Goal: Transaction & Acquisition: Purchase product/service

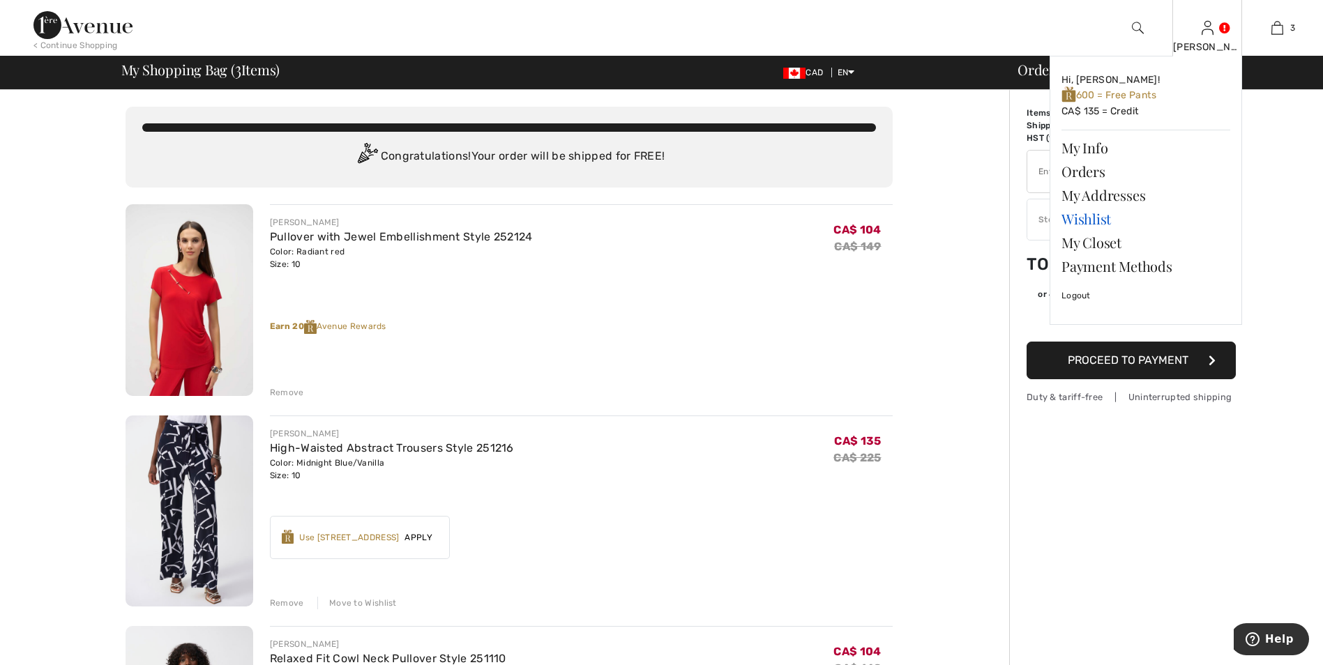
click at [1090, 222] on link "Wishlist" at bounding box center [1145, 219] width 169 height 24
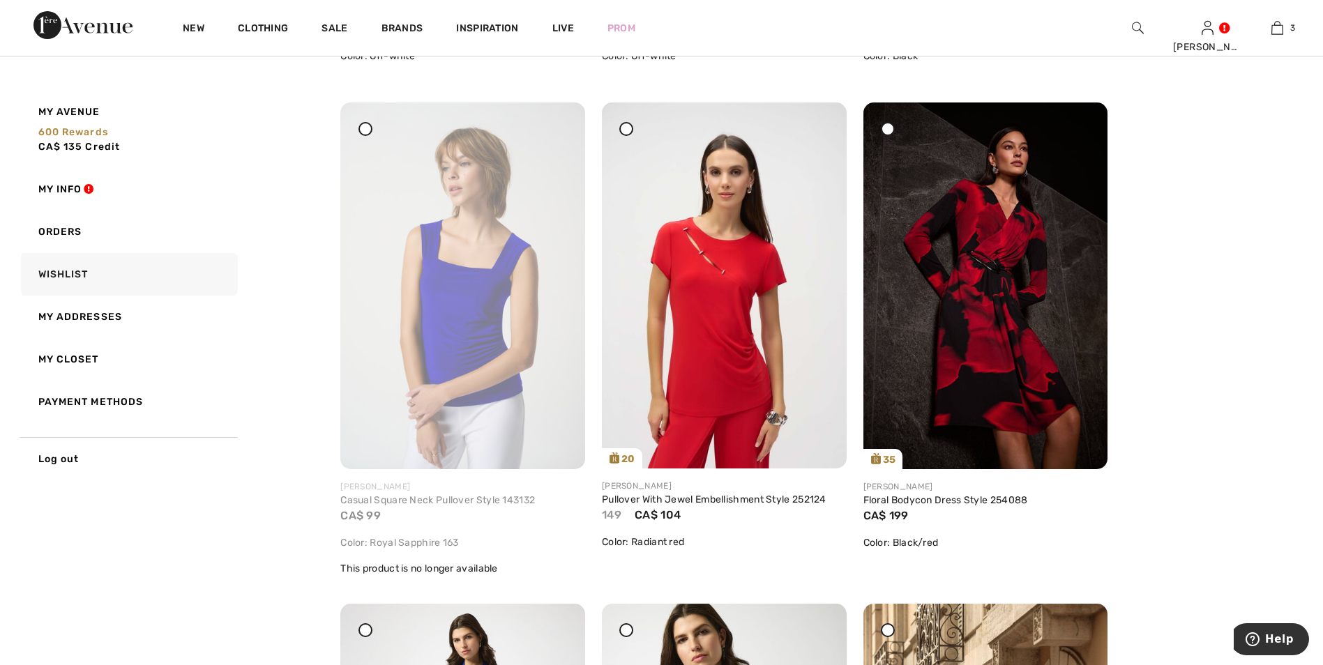
scroll to position [1604, 0]
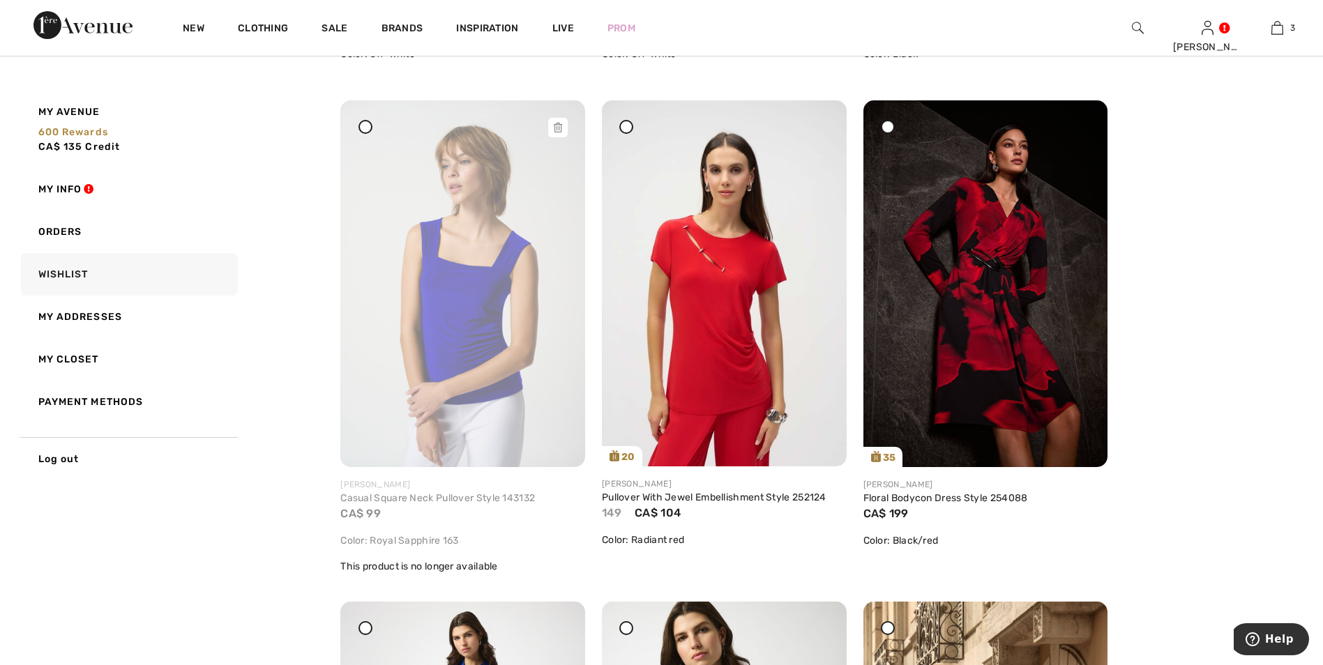
click at [561, 130] on icon at bounding box center [558, 128] width 8 height 10
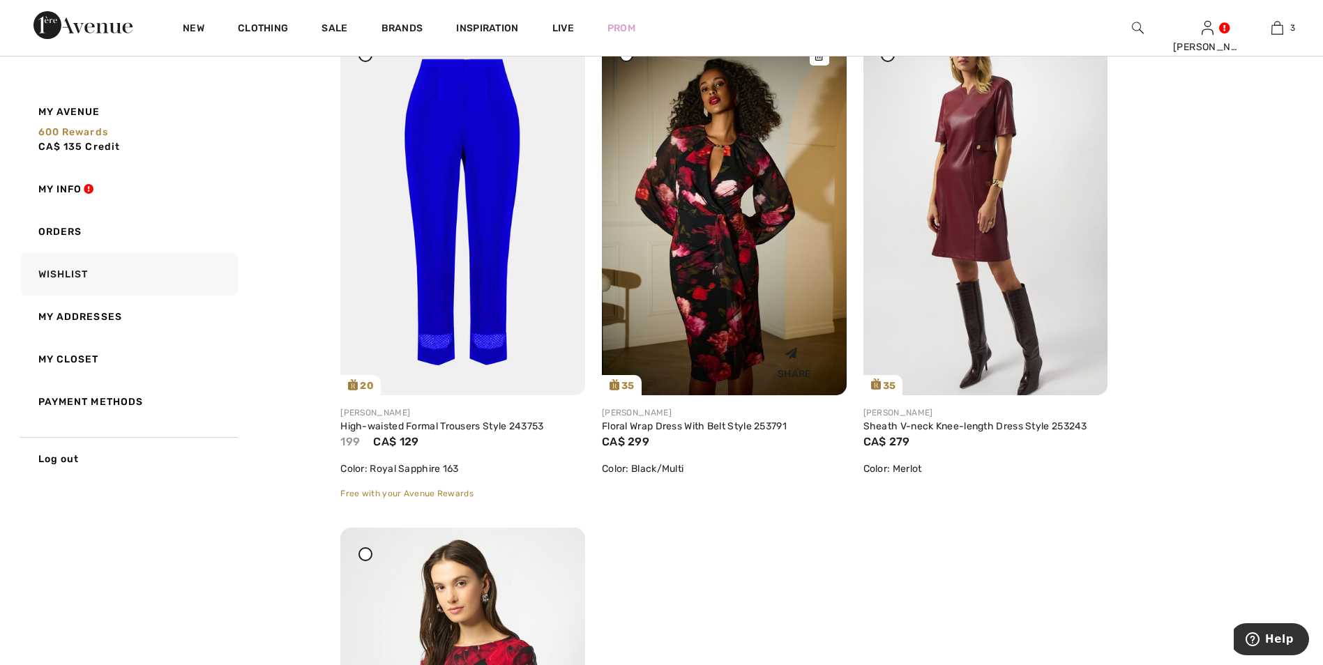
scroll to position [2649, 0]
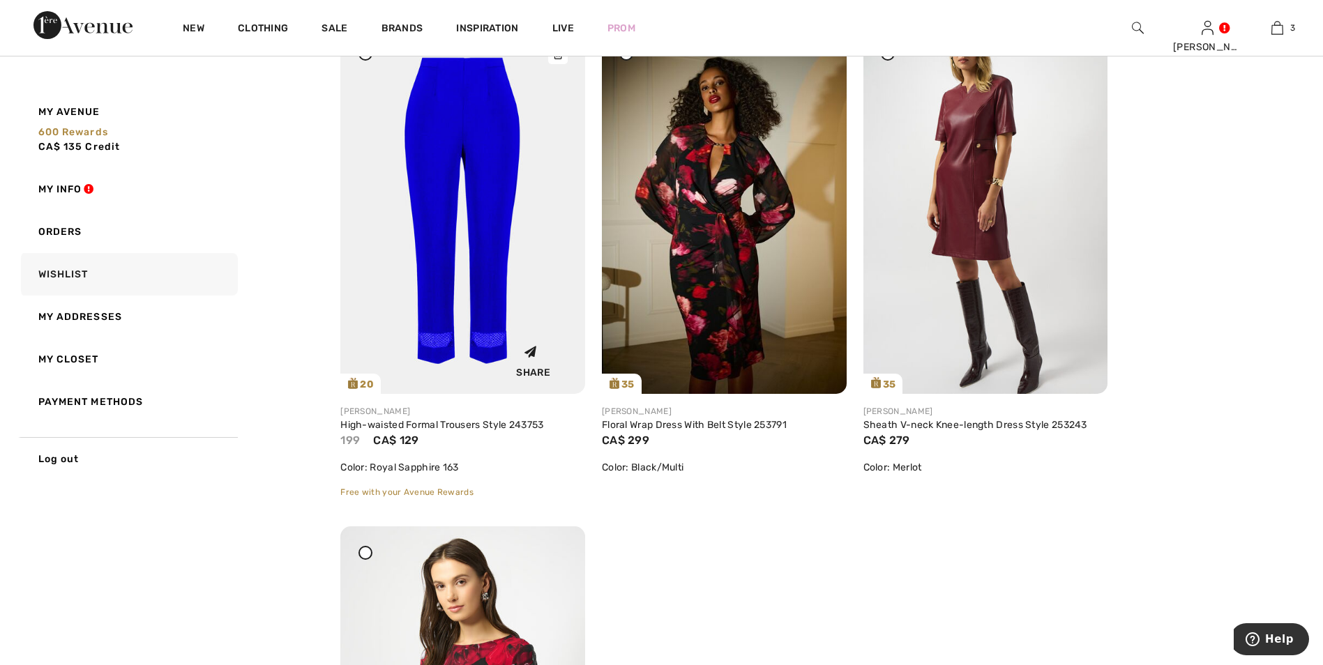
click at [494, 171] on img at bounding box center [462, 210] width 245 height 367
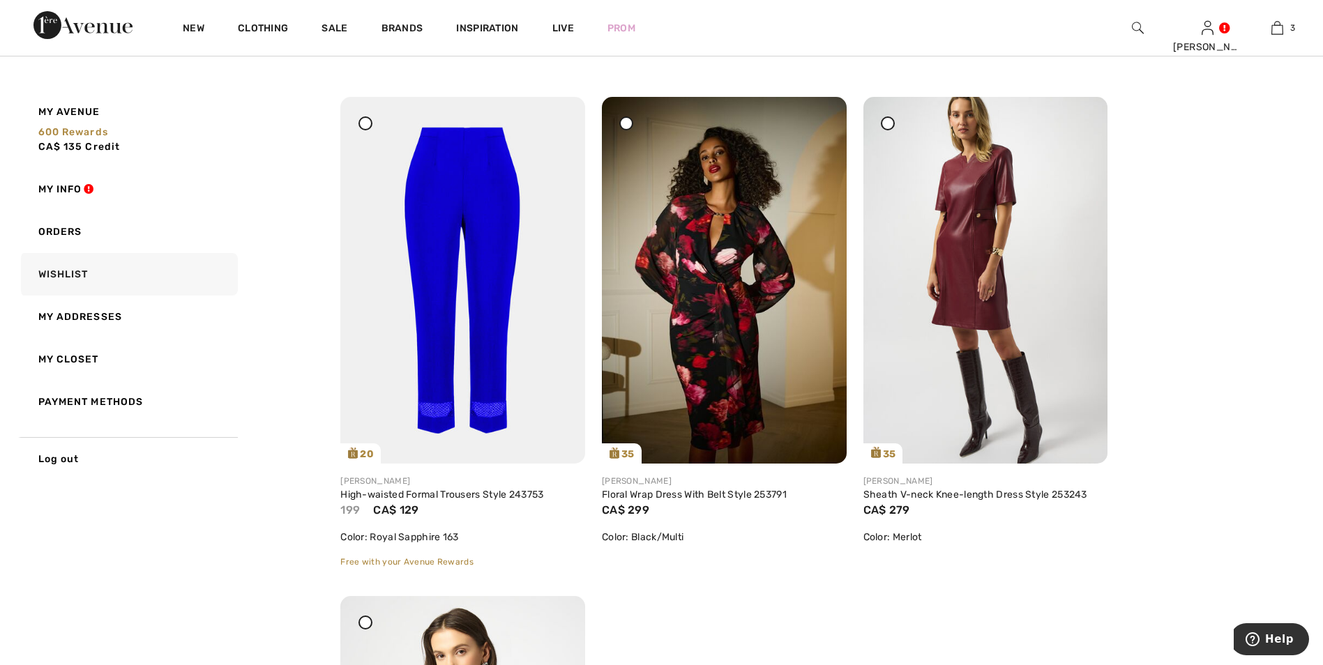
scroll to position [2510, 0]
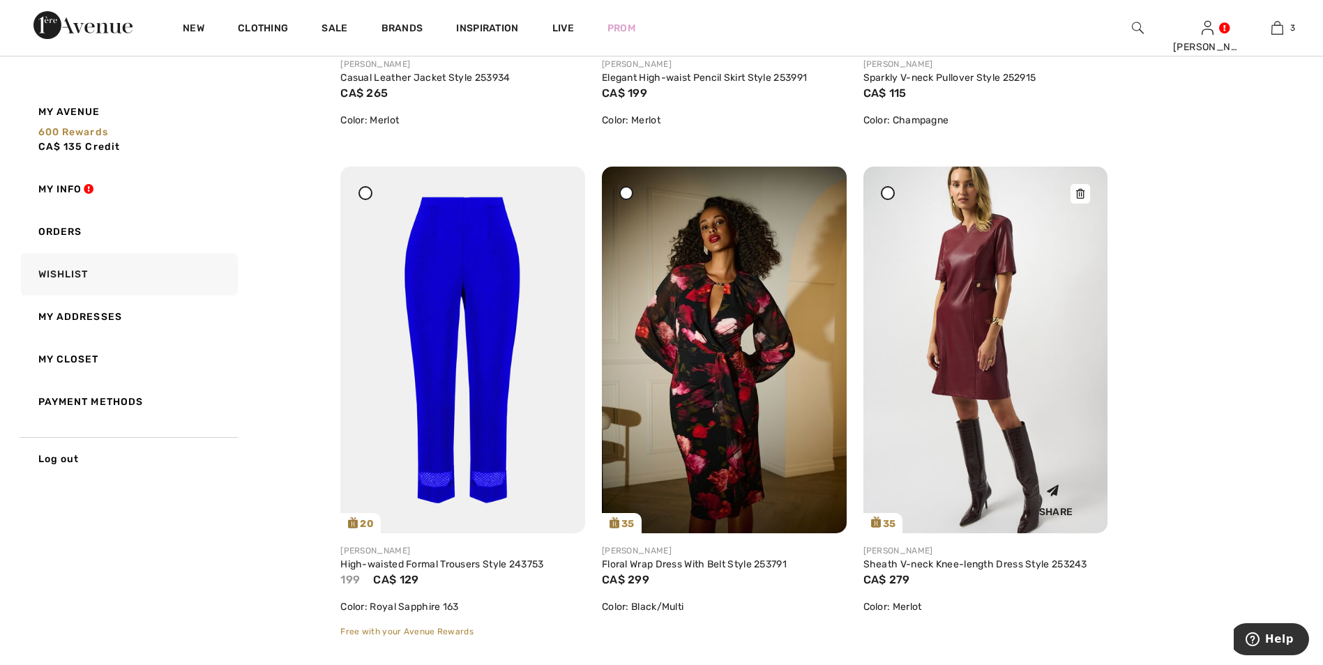
click at [976, 316] on img at bounding box center [985, 350] width 245 height 366
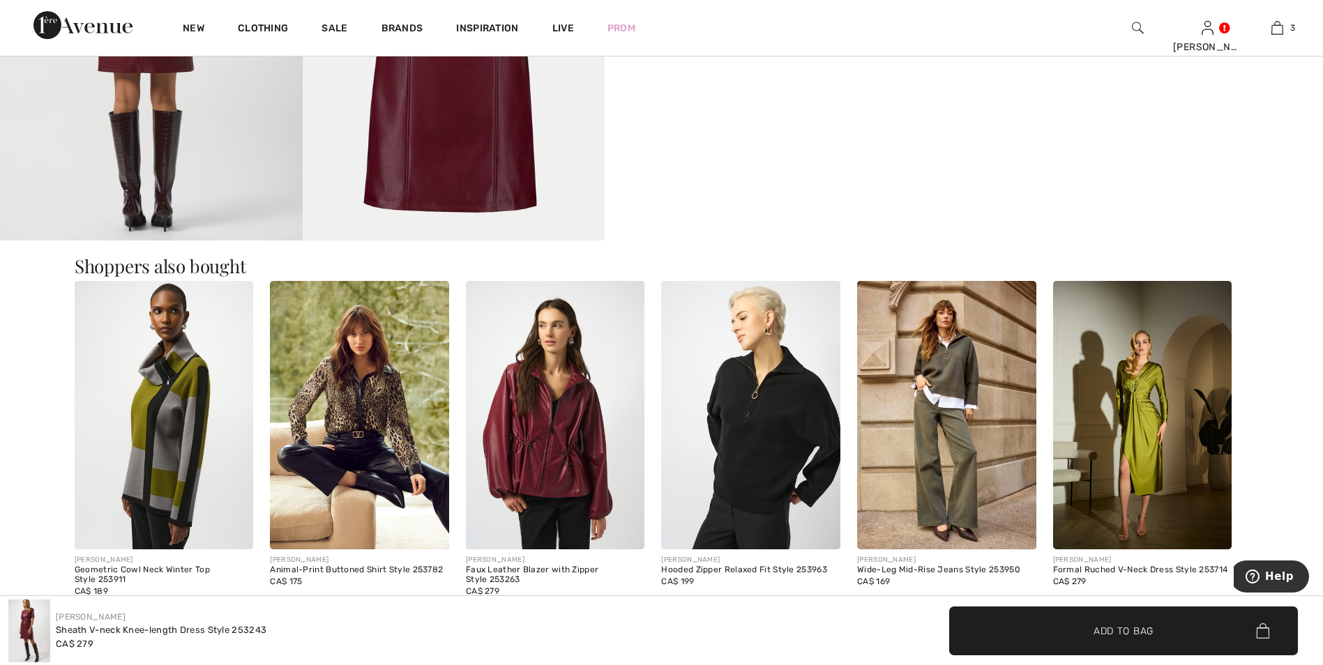
scroll to position [1046, 0]
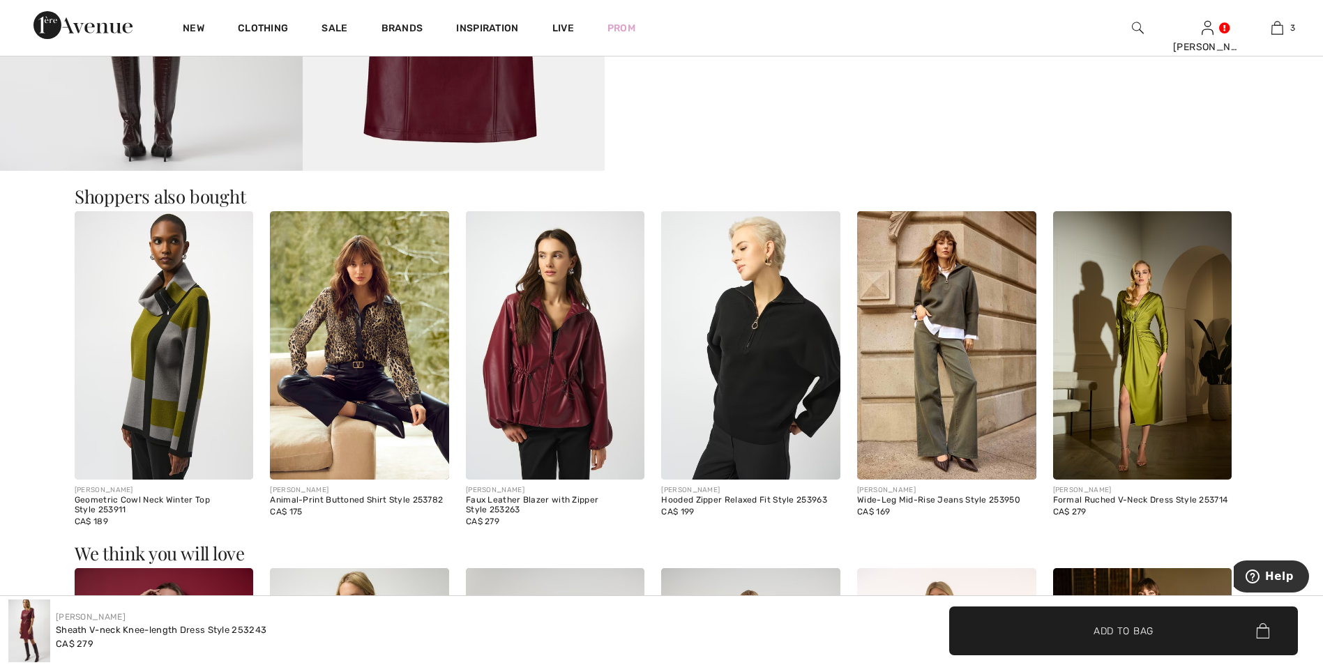
click at [558, 354] on img at bounding box center [555, 345] width 179 height 268
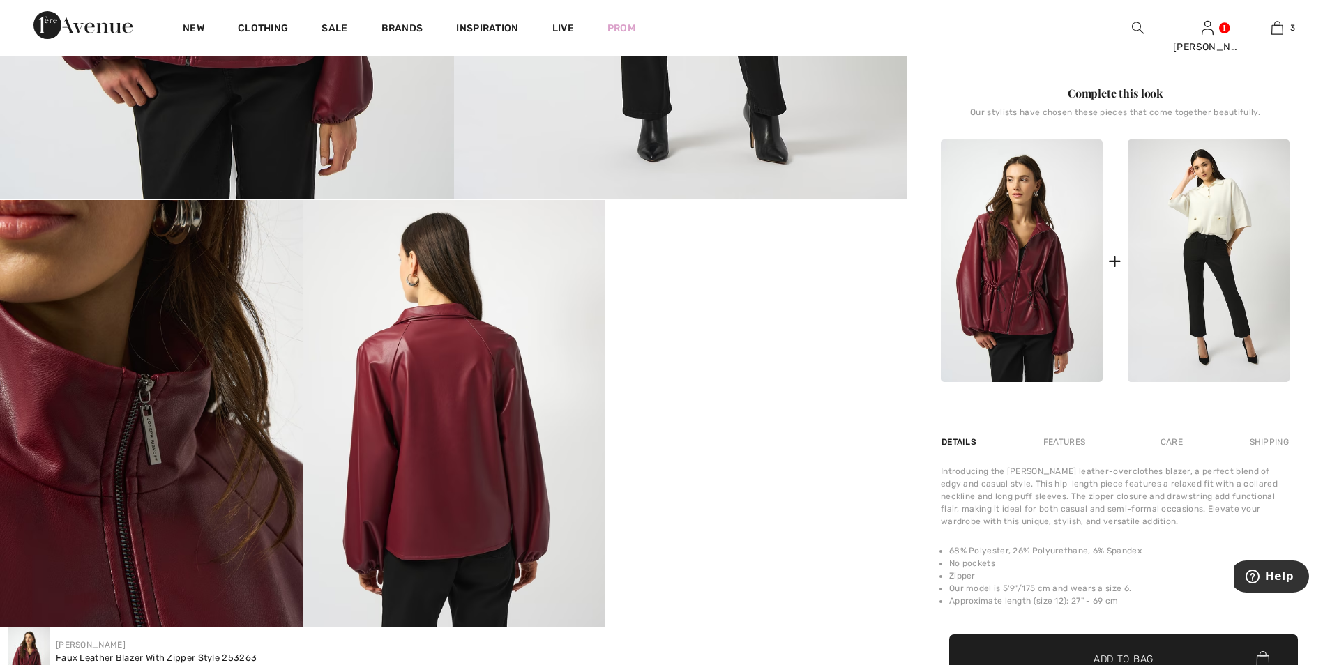
scroll to position [279, 0]
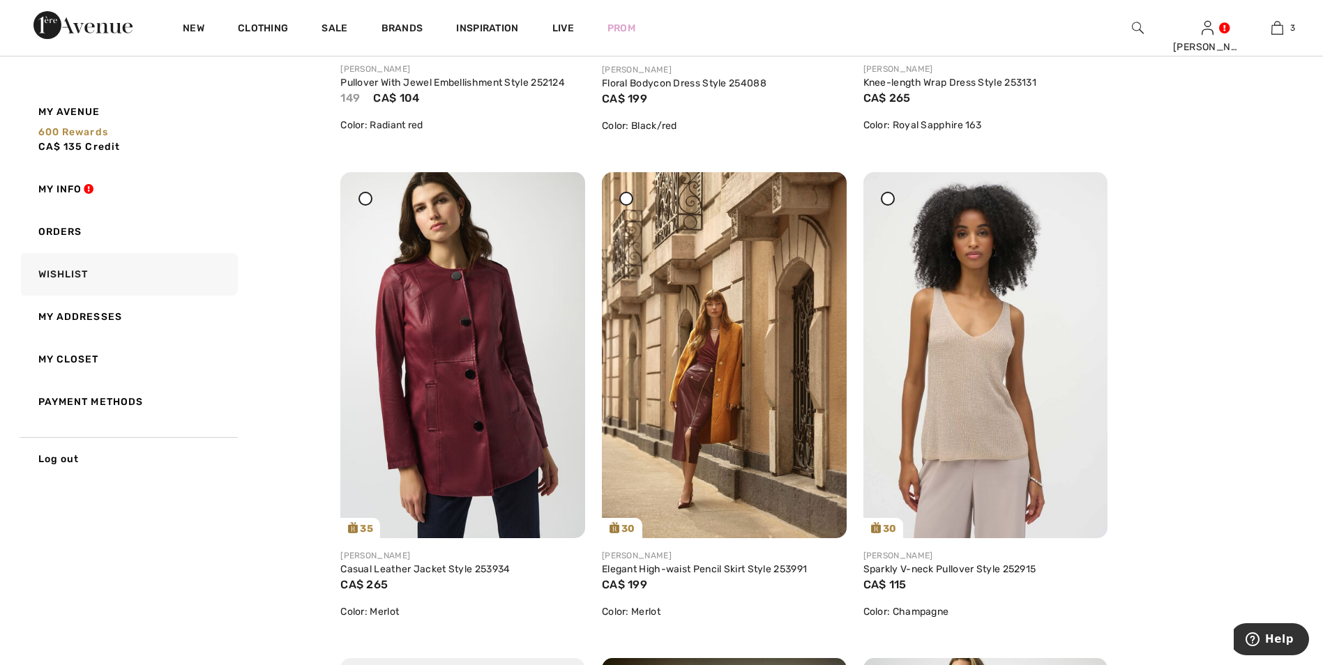
scroll to position [2022, 0]
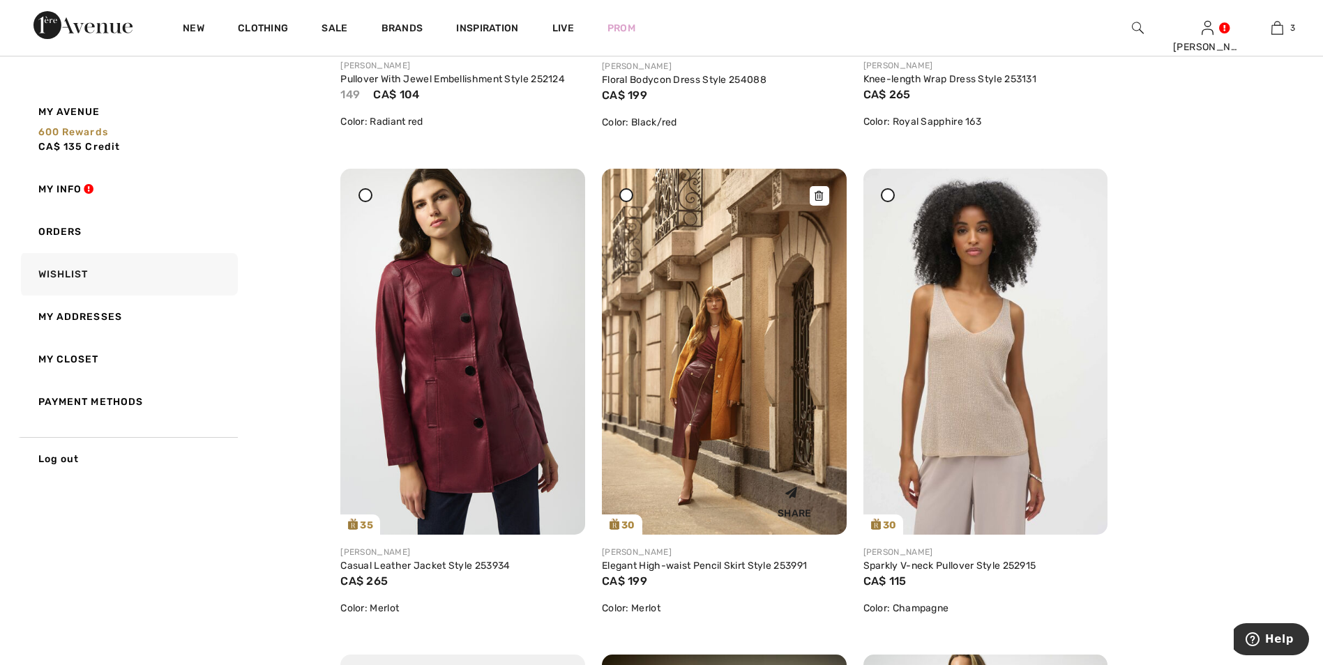
click at [713, 389] on img at bounding box center [724, 352] width 245 height 366
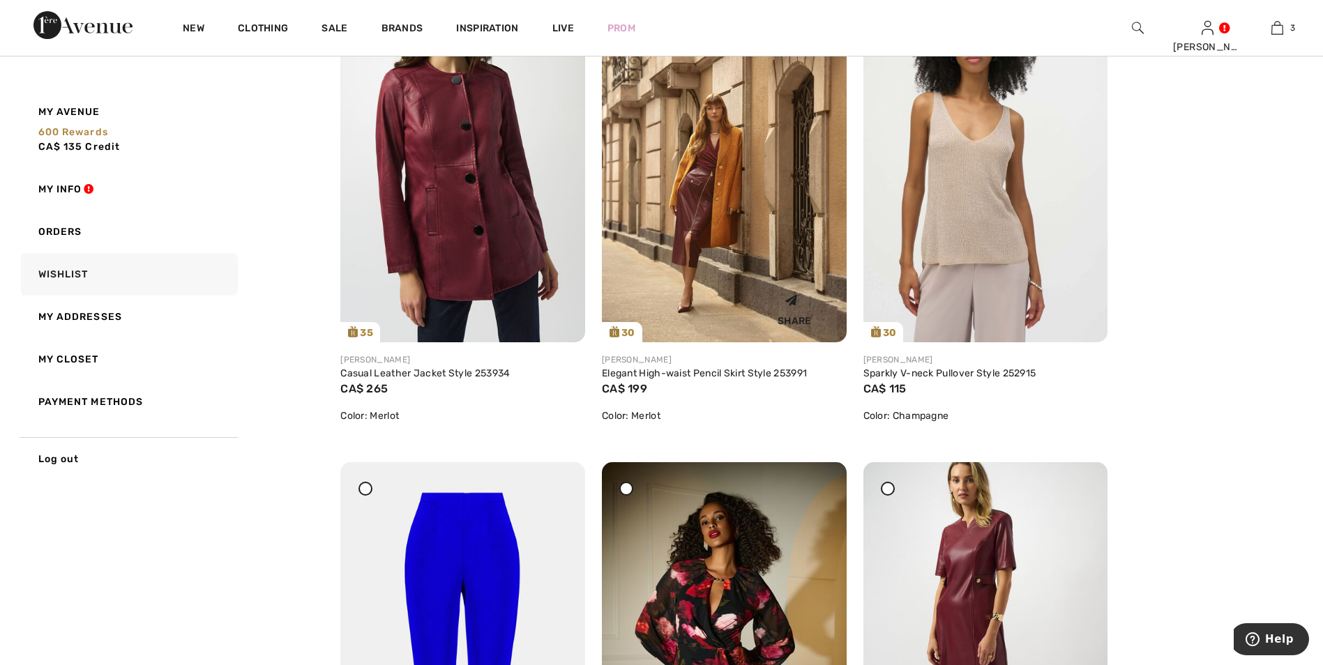
scroll to position [2231, 0]
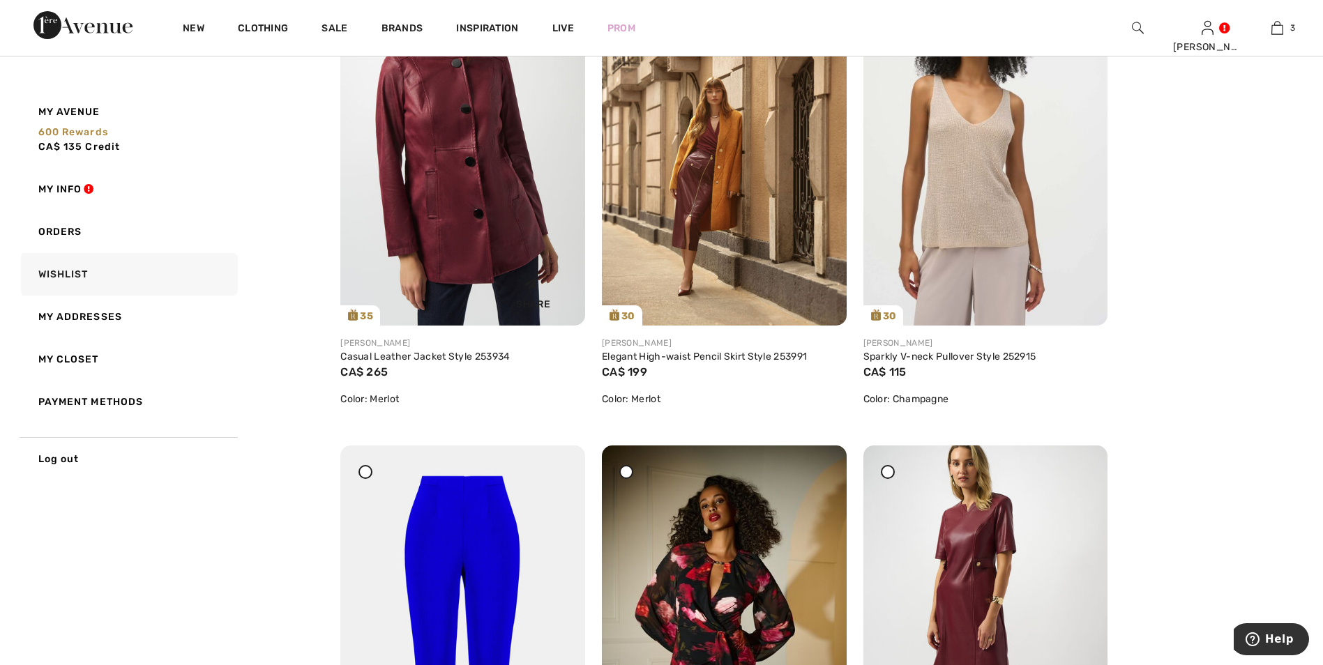
click at [475, 231] on img at bounding box center [462, 143] width 245 height 366
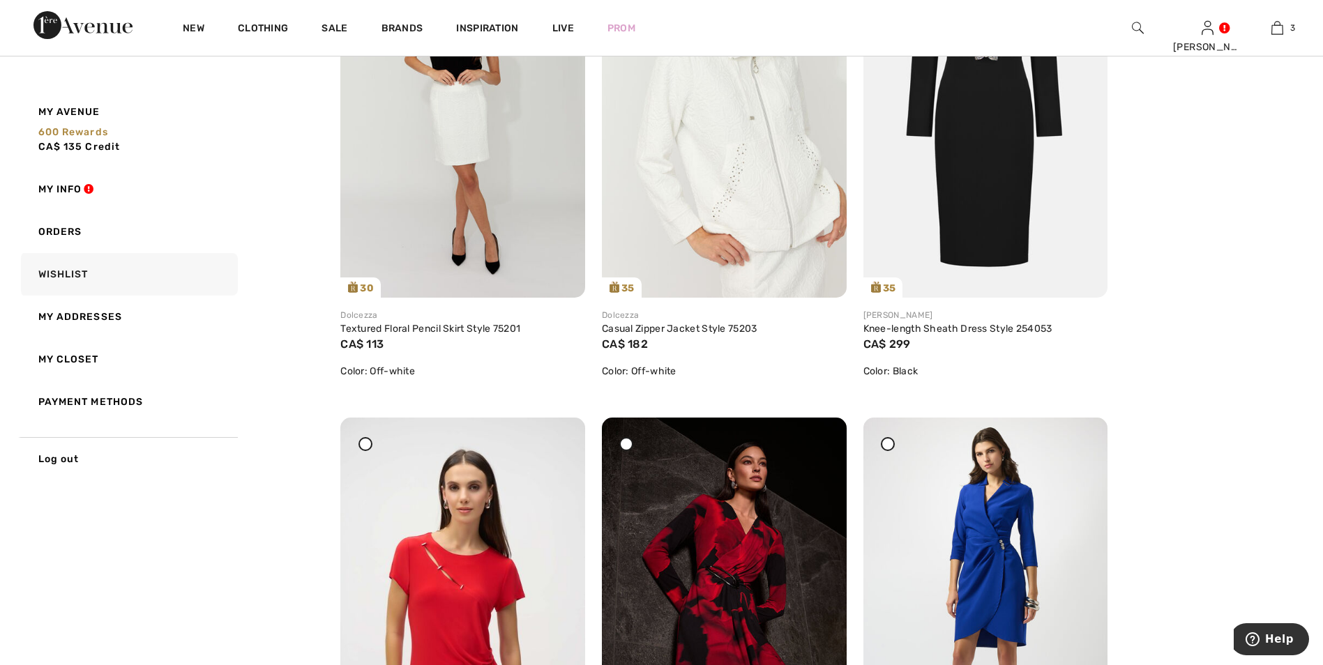
scroll to position [1325, 0]
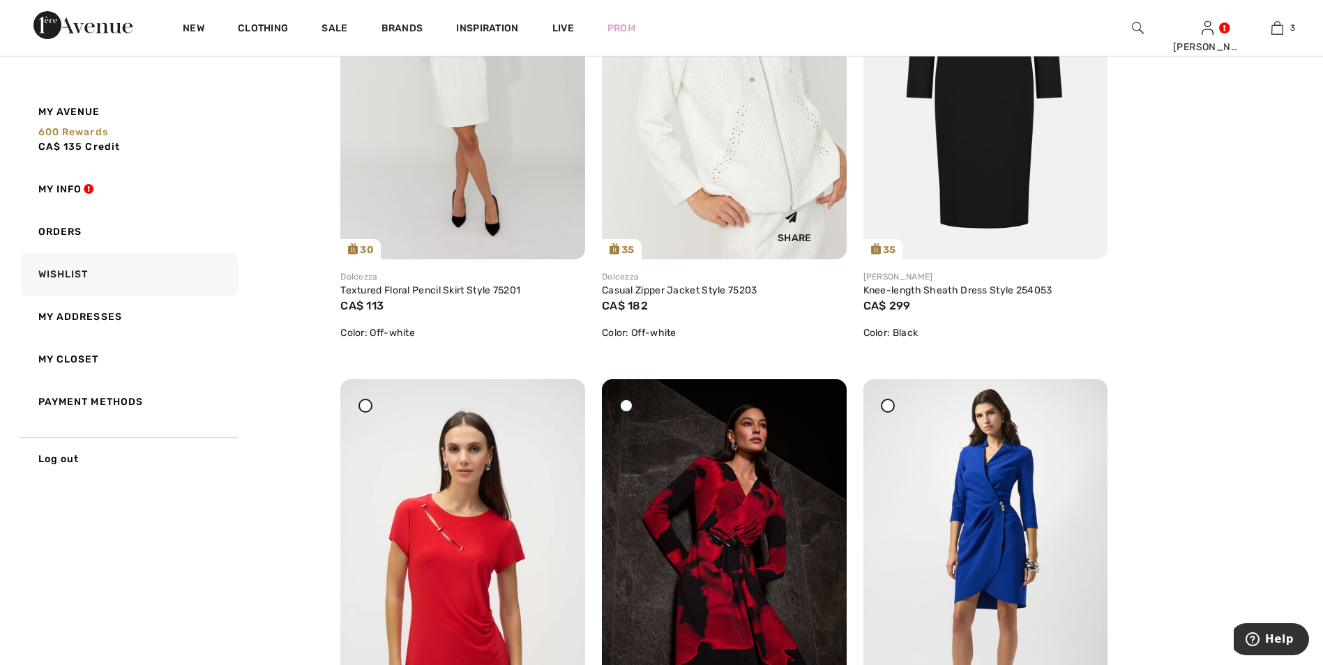
click at [759, 146] on img at bounding box center [724, 76] width 245 height 367
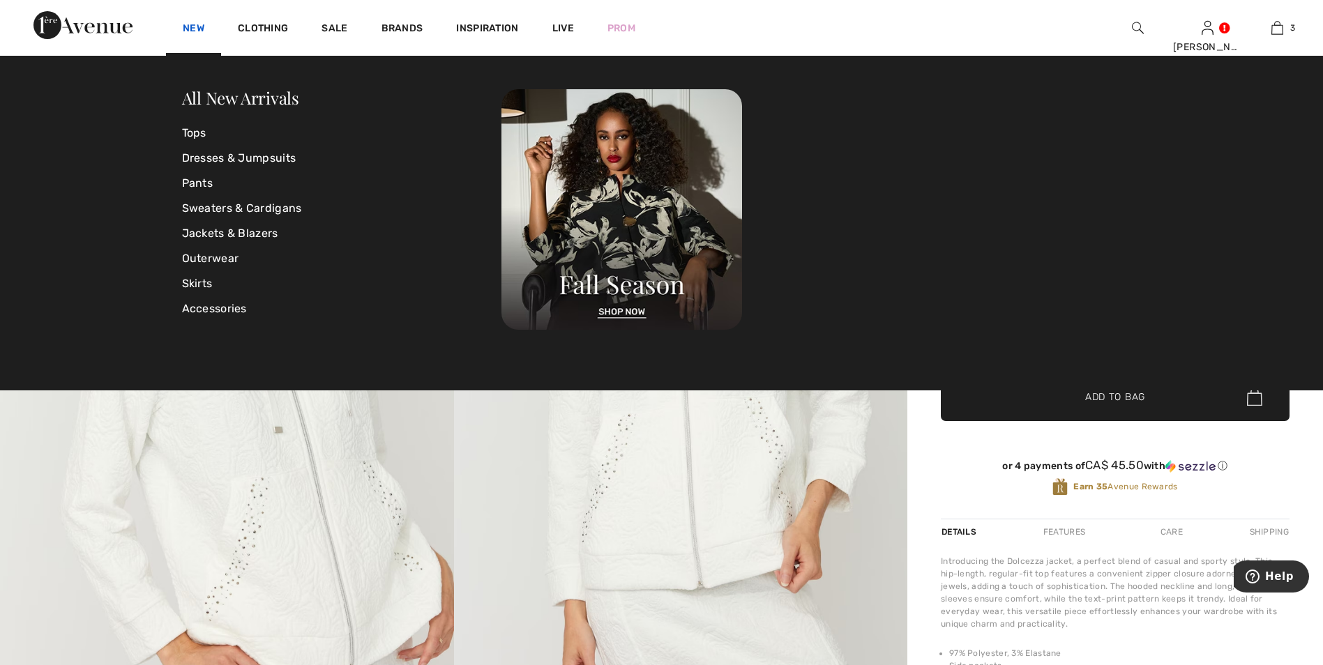
click at [187, 25] on link "New" at bounding box center [194, 29] width 22 height 15
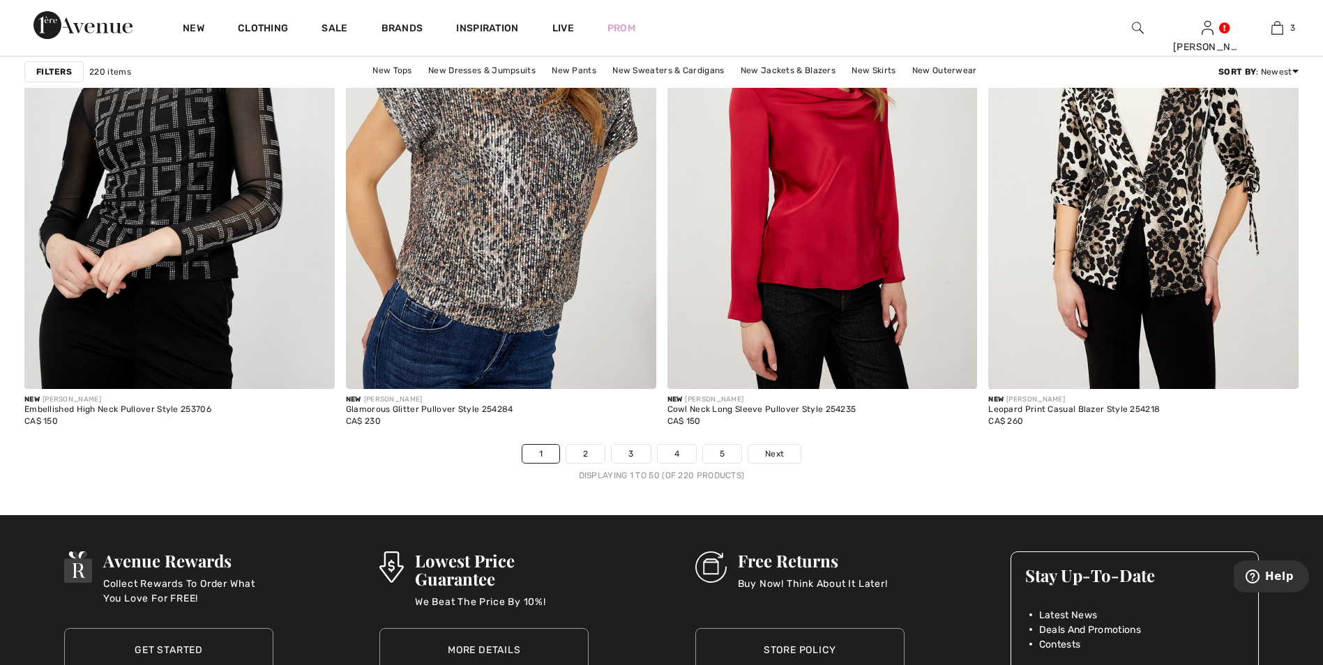
scroll to position [7948, 0]
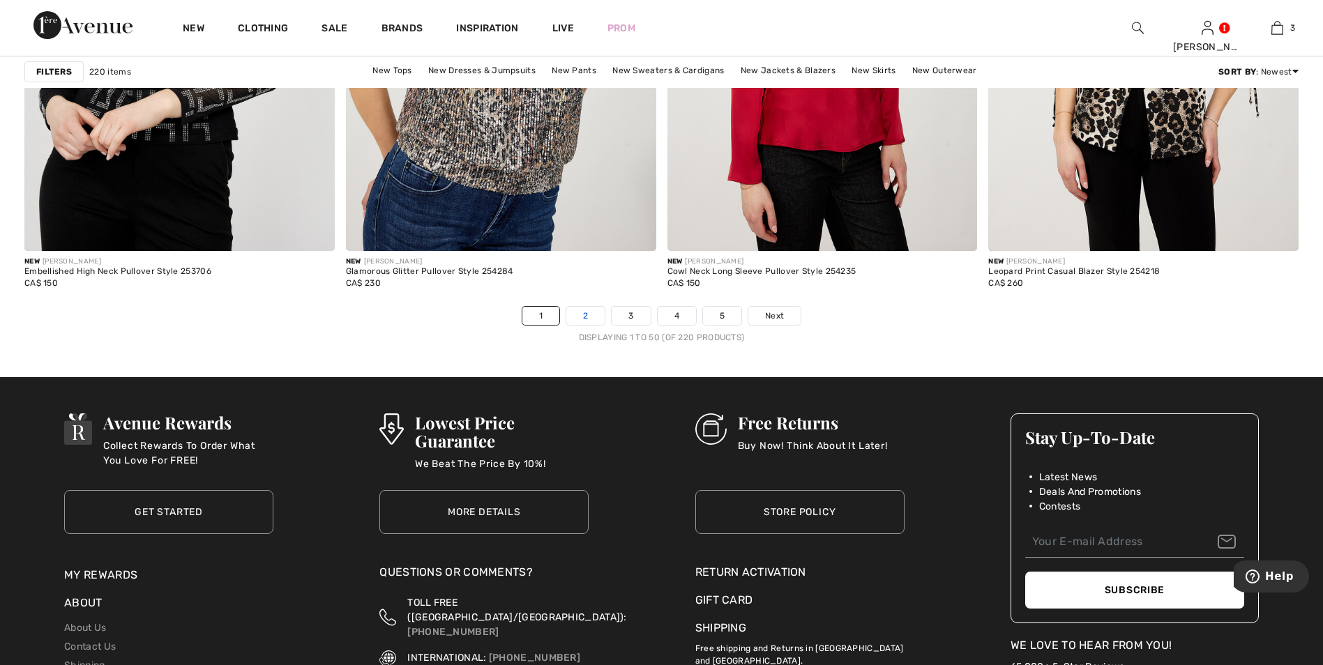
click at [591, 314] on link "2" at bounding box center [585, 316] width 38 height 18
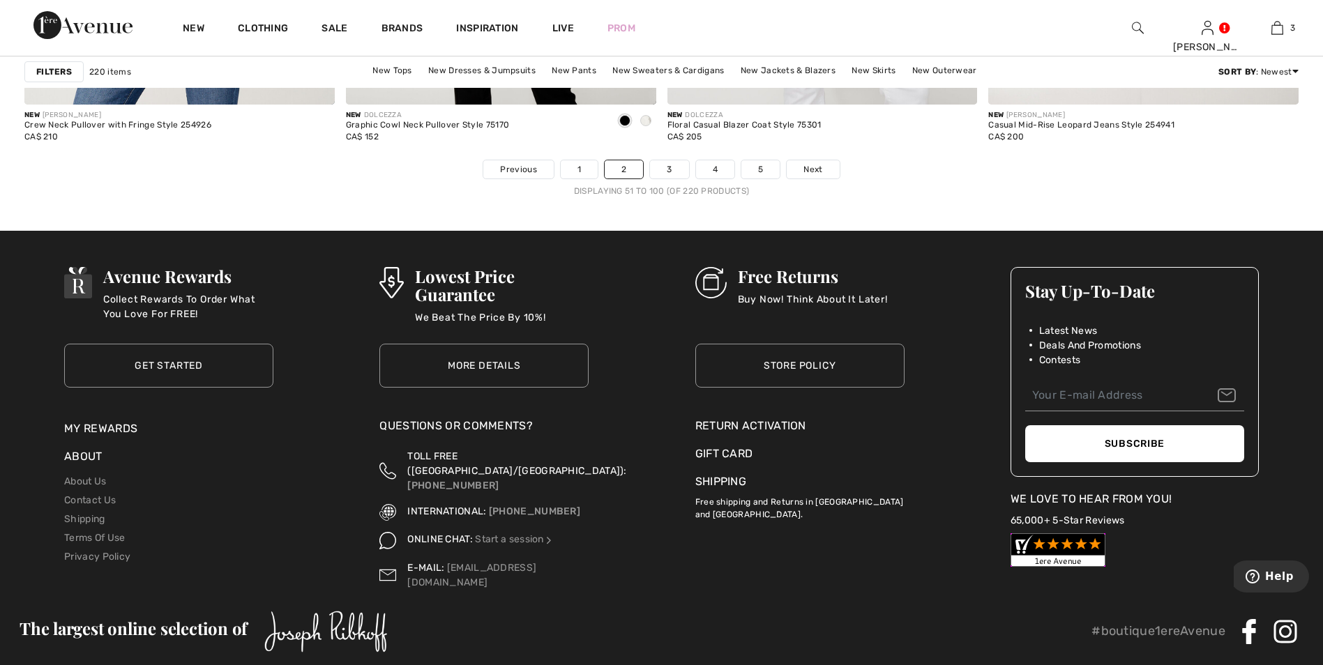
scroll to position [8014, 0]
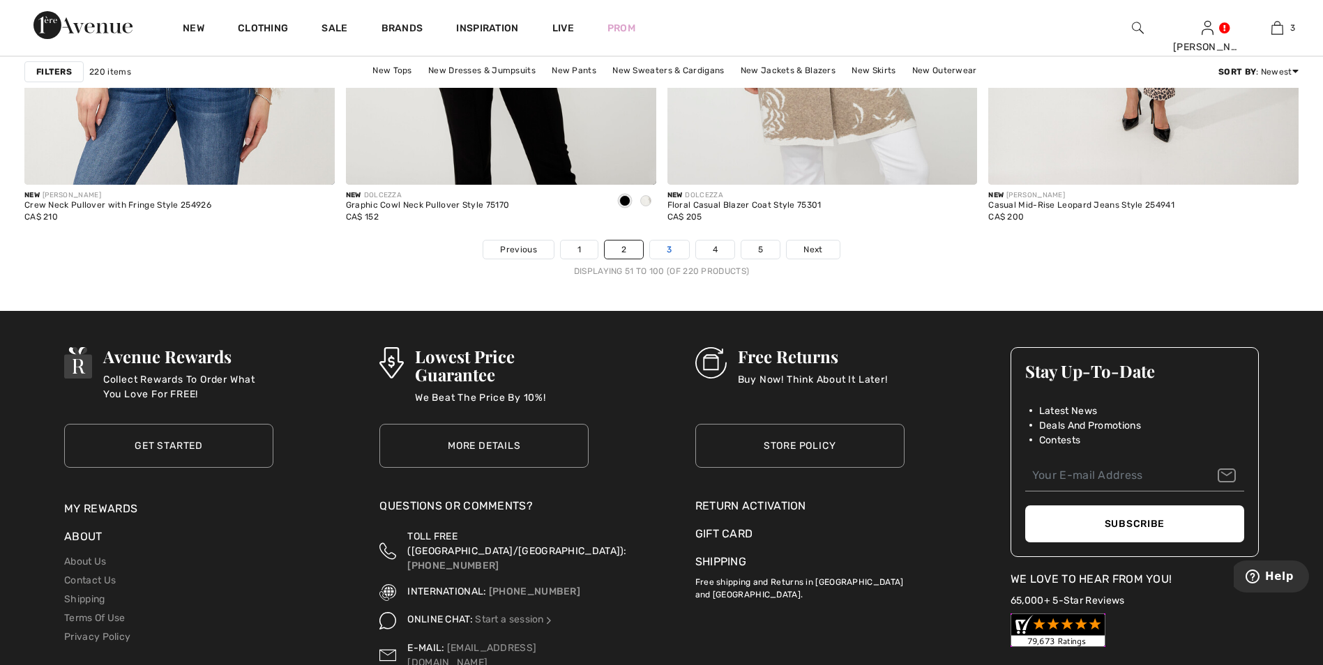
click at [675, 248] on link "3" at bounding box center [669, 250] width 38 height 18
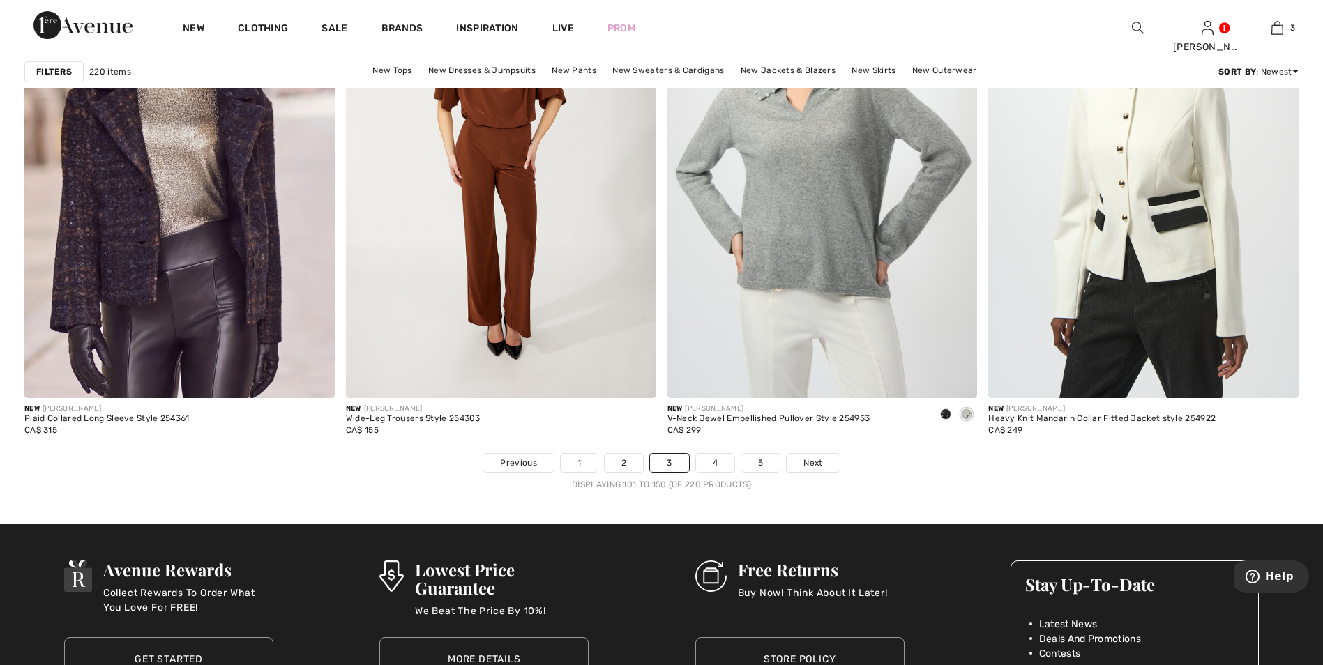
scroll to position [7808, 0]
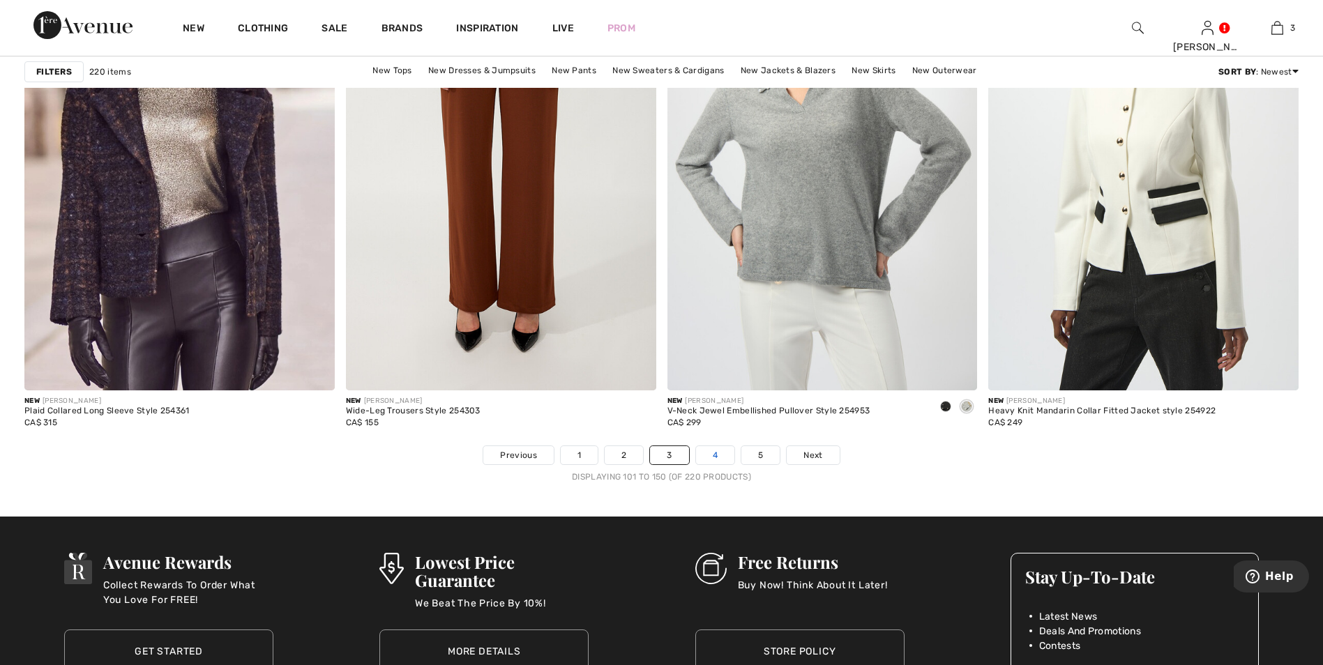
click at [717, 453] on link "4" at bounding box center [715, 455] width 38 height 18
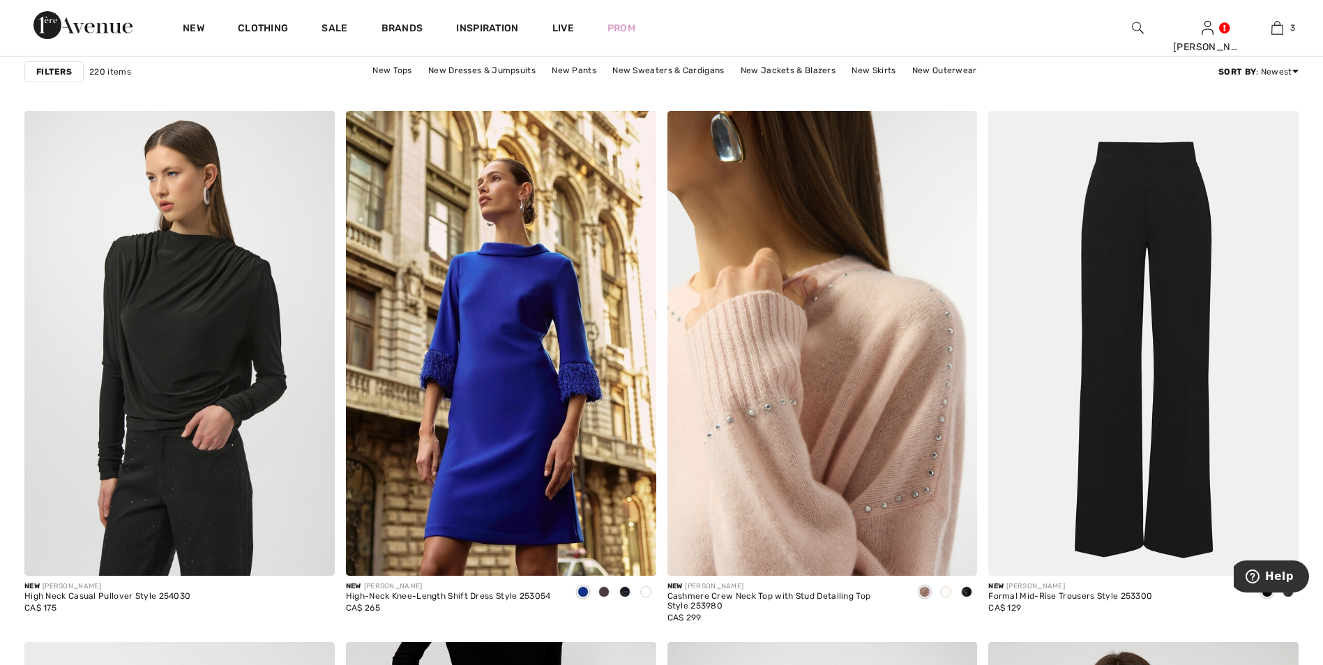
scroll to position [1185, 0]
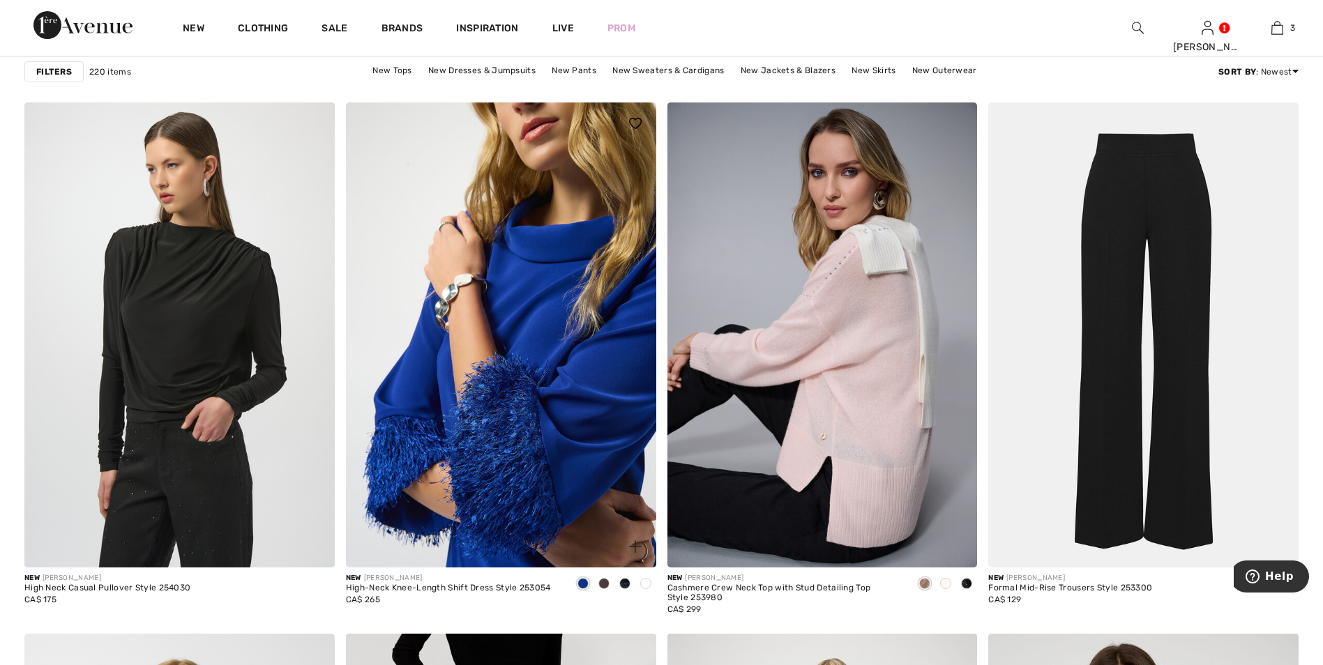
click at [546, 402] on img at bounding box center [501, 334] width 310 height 465
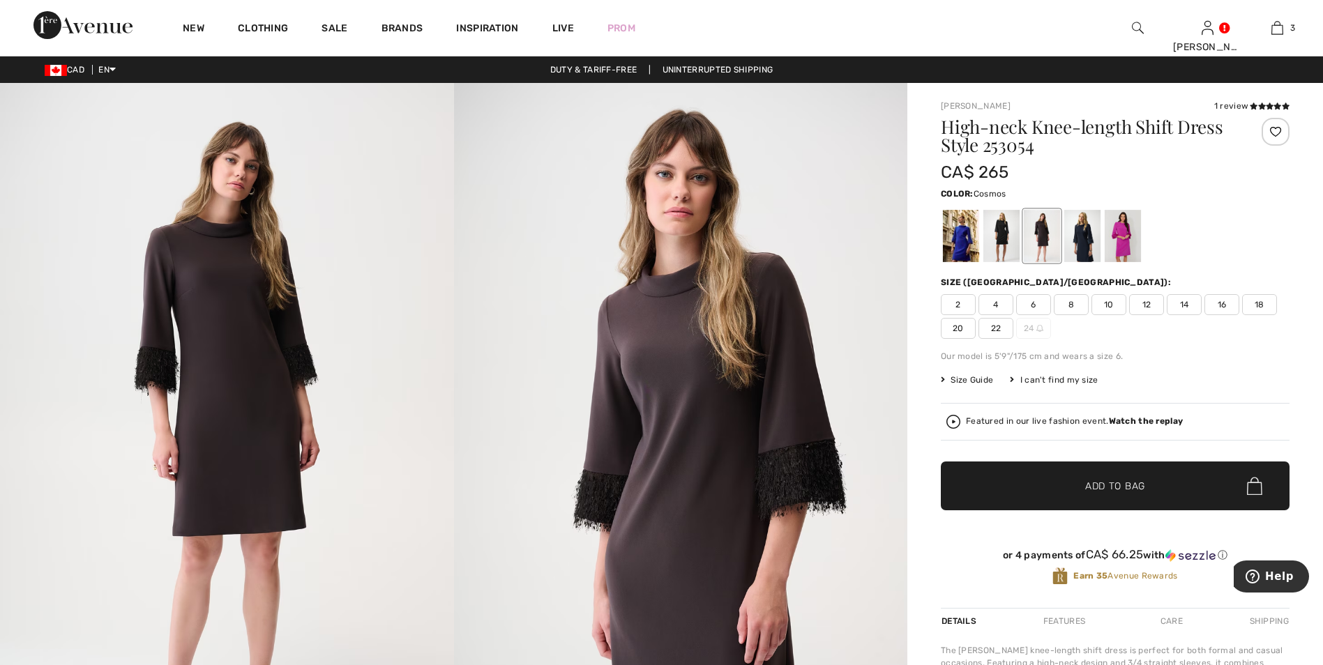
click at [1123, 241] on div at bounding box center [1122, 236] width 36 height 52
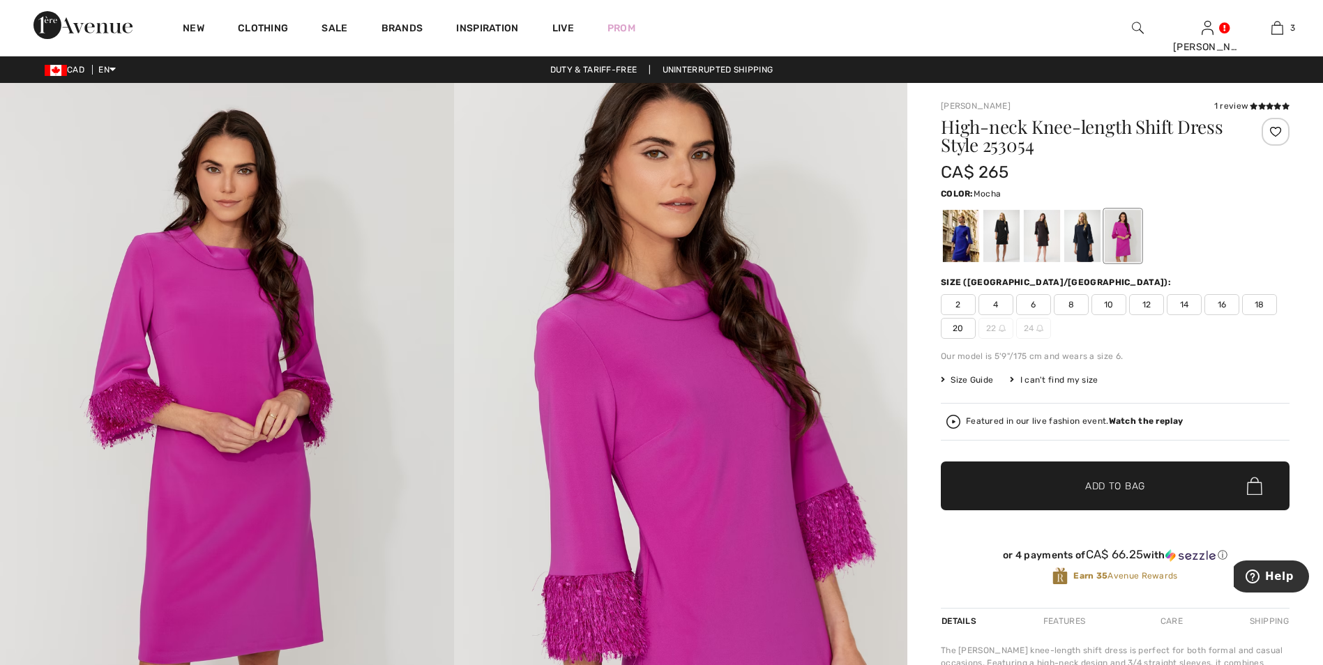
click at [1036, 234] on div at bounding box center [1041, 236] width 36 height 52
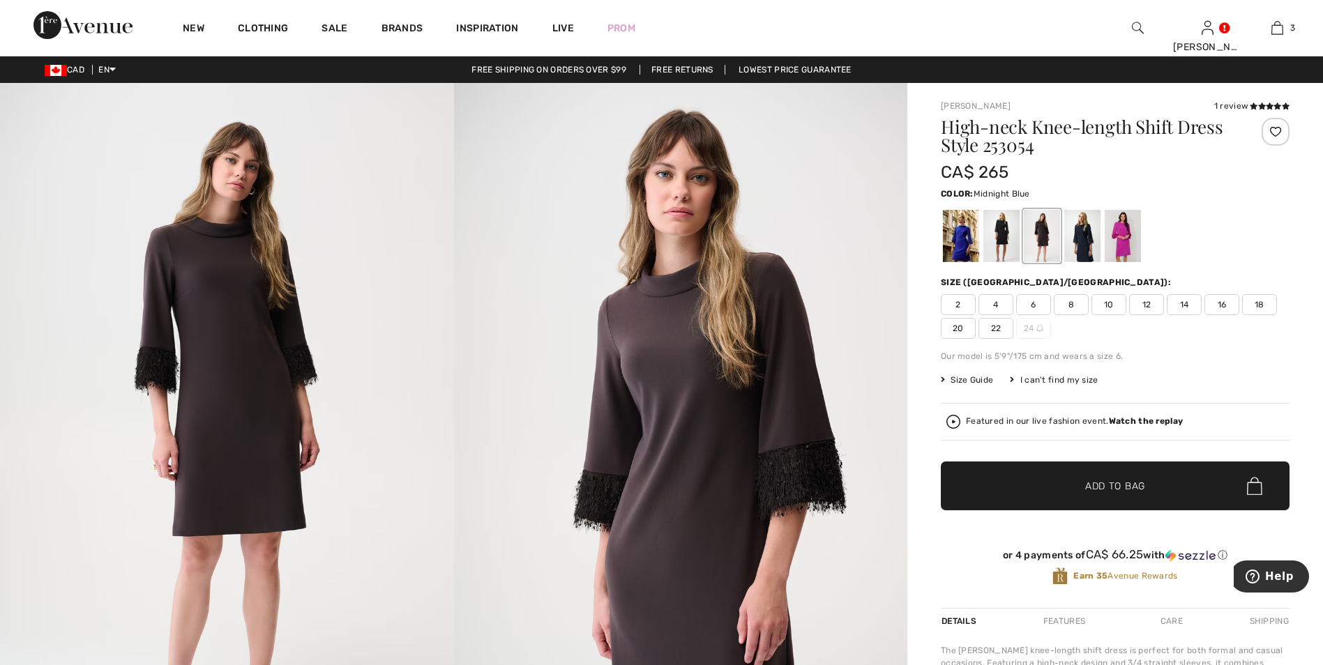
click at [1092, 239] on div at bounding box center [1082, 236] width 36 height 52
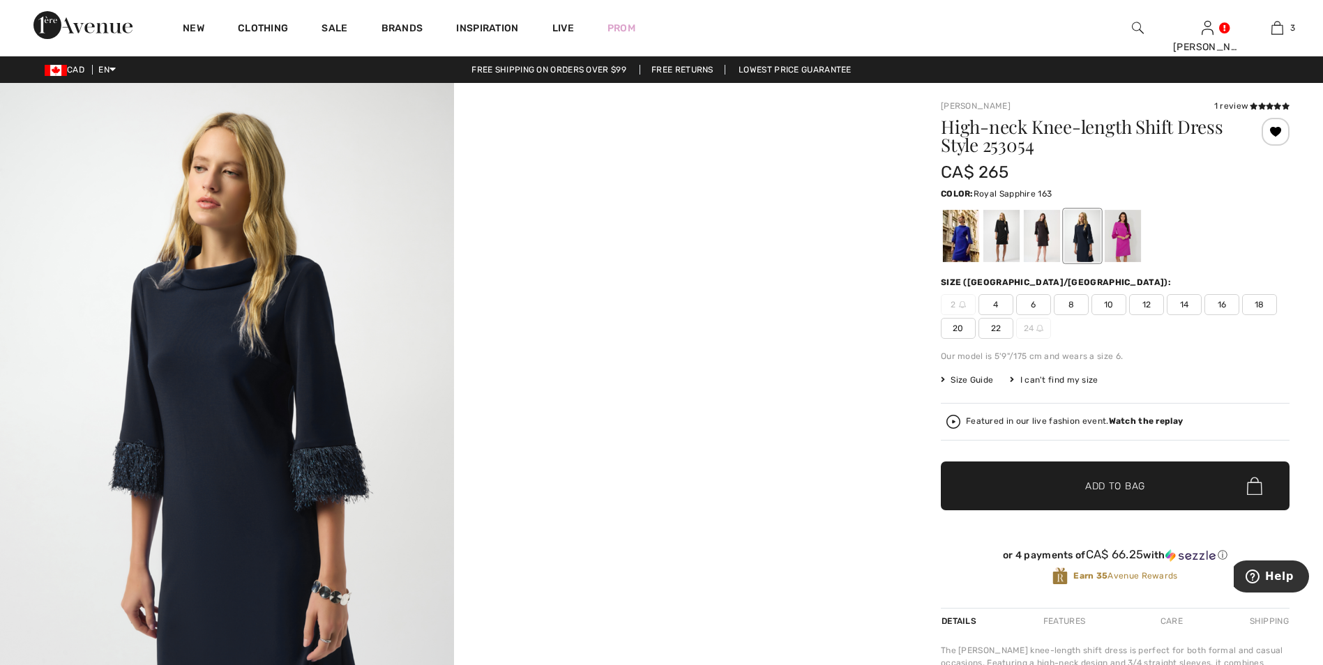
click at [958, 240] on div at bounding box center [961, 236] width 36 height 52
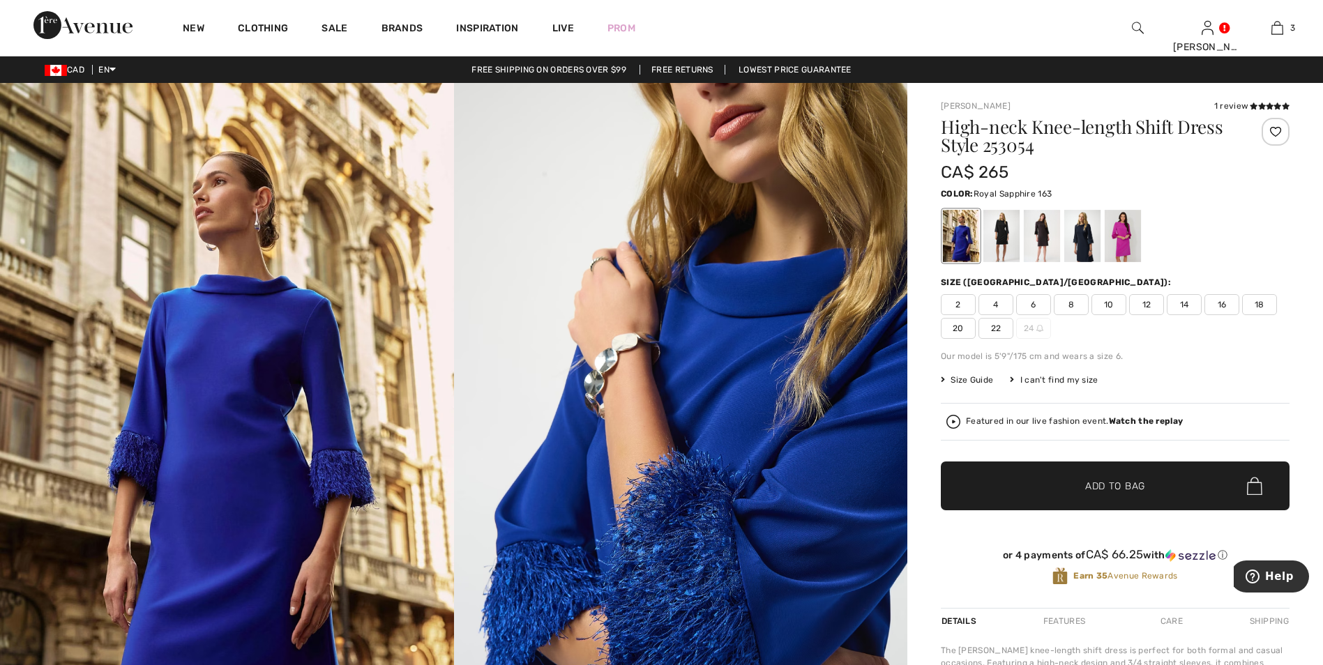
click at [1271, 132] on div at bounding box center [1275, 132] width 28 height 28
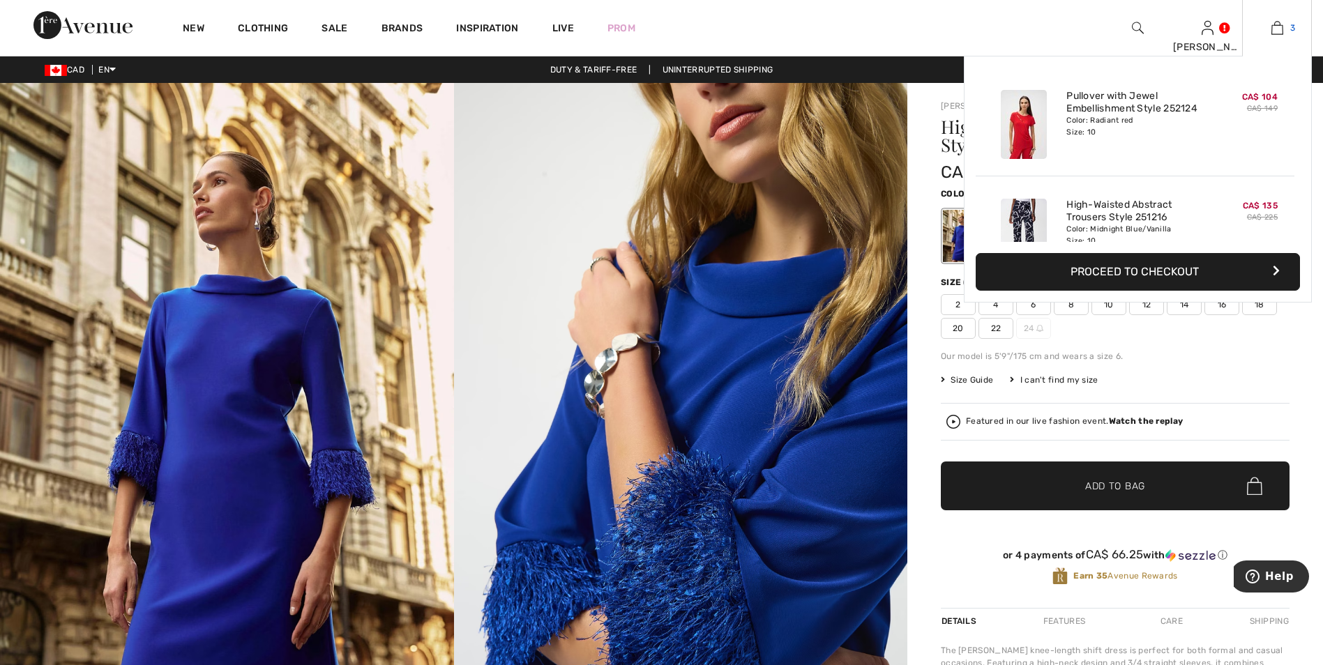
click at [1279, 30] on img at bounding box center [1277, 28] width 12 height 17
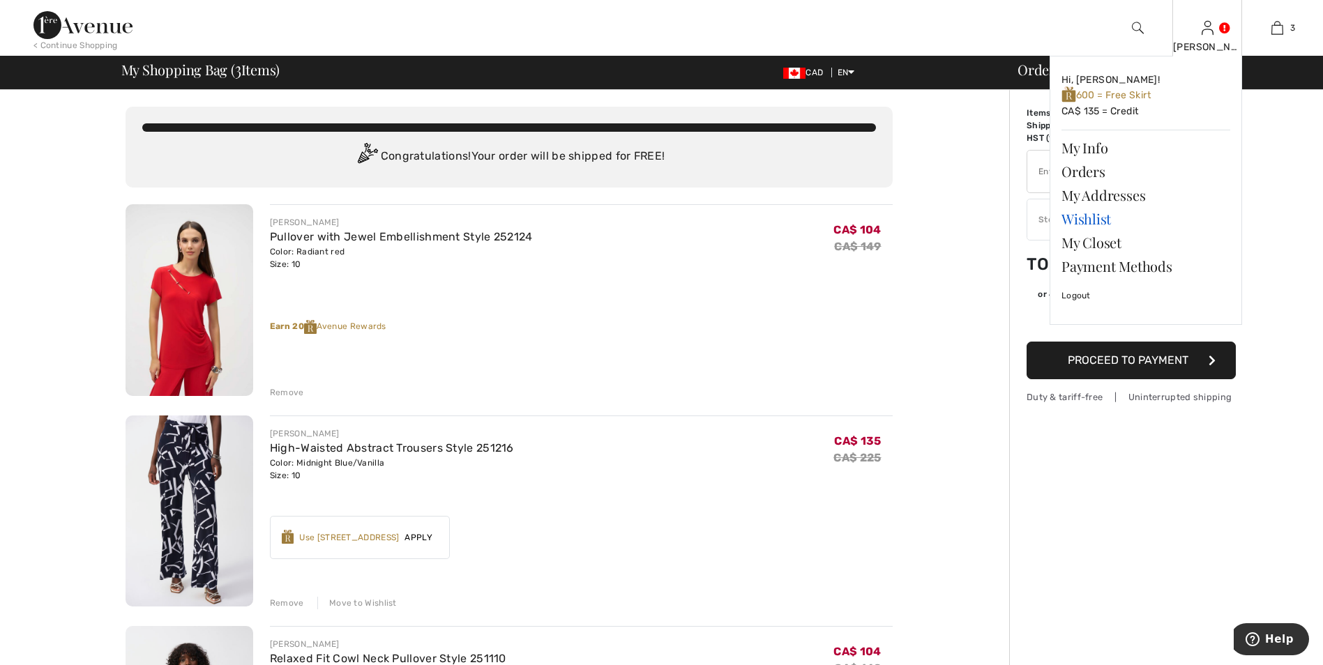
click at [1099, 222] on link "Wishlist" at bounding box center [1145, 219] width 169 height 24
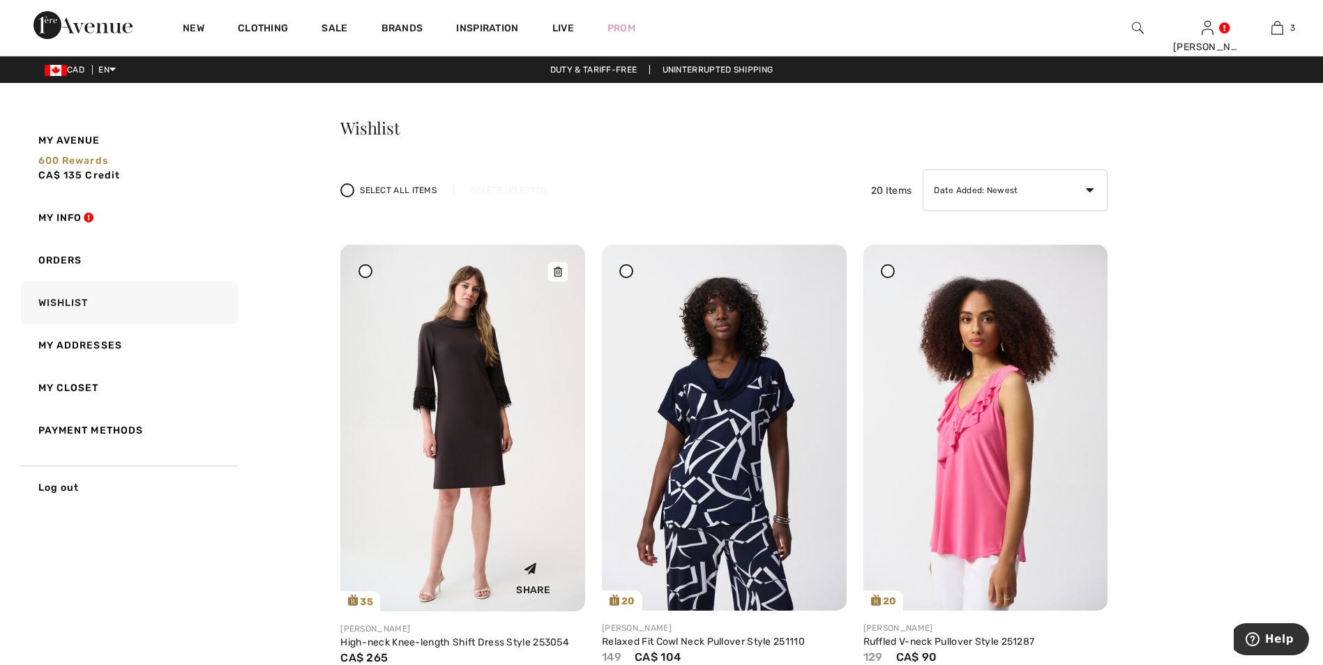
click at [473, 390] on img at bounding box center [462, 428] width 245 height 367
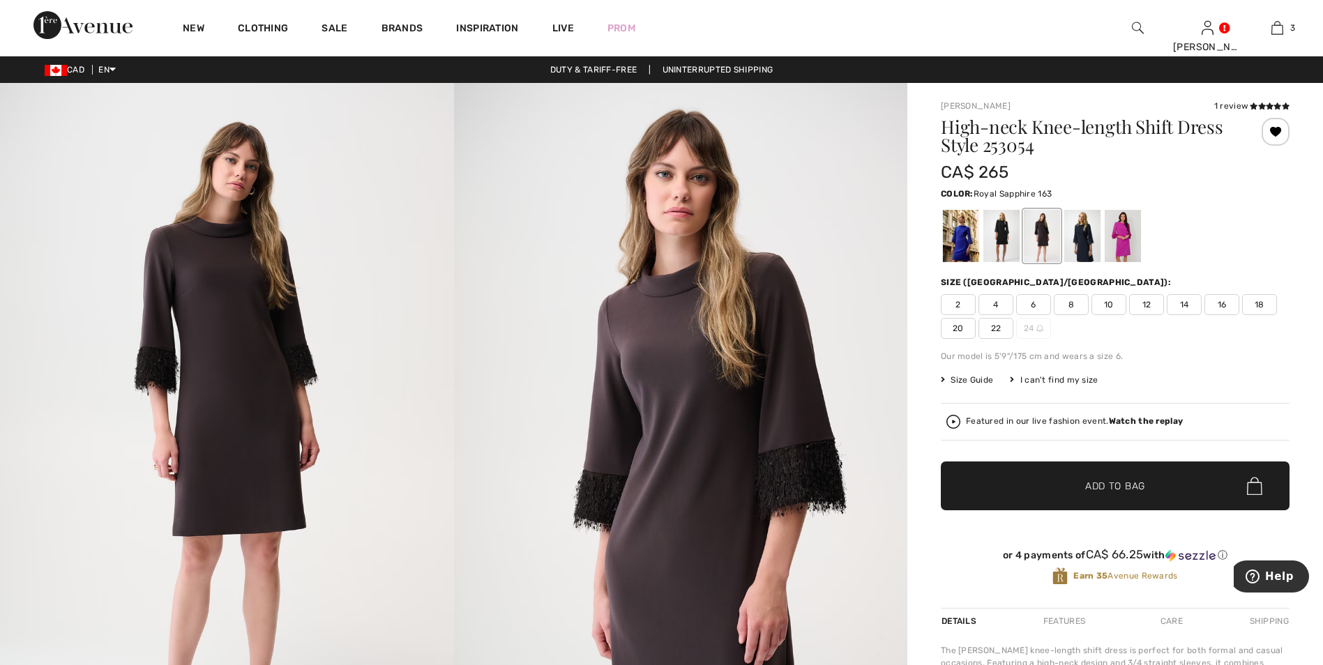
click at [959, 244] on div at bounding box center [961, 236] width 36 height 52
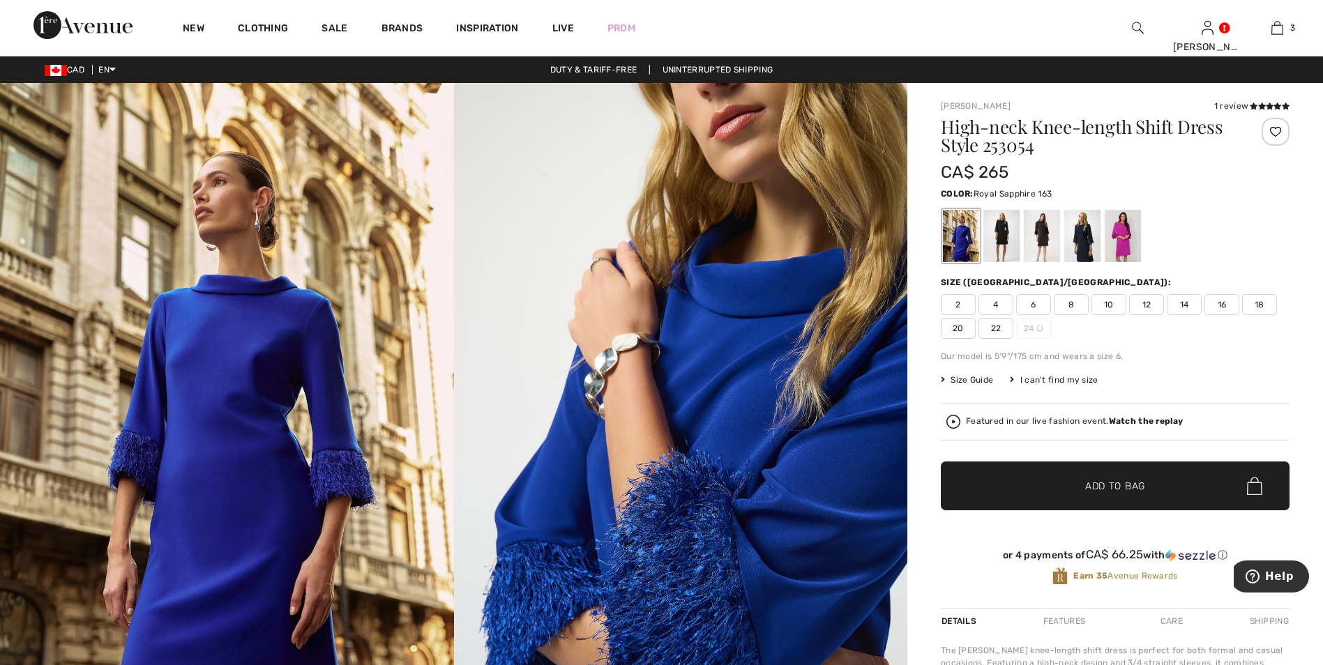
click at [1111, 300] on span "10" at bounding box center [1108, 304] width 35 height 21
click at [1088, 494] on span "✔ Added to Bag Add to Bag" at bounding box center [1114, 486] width 349 height 49
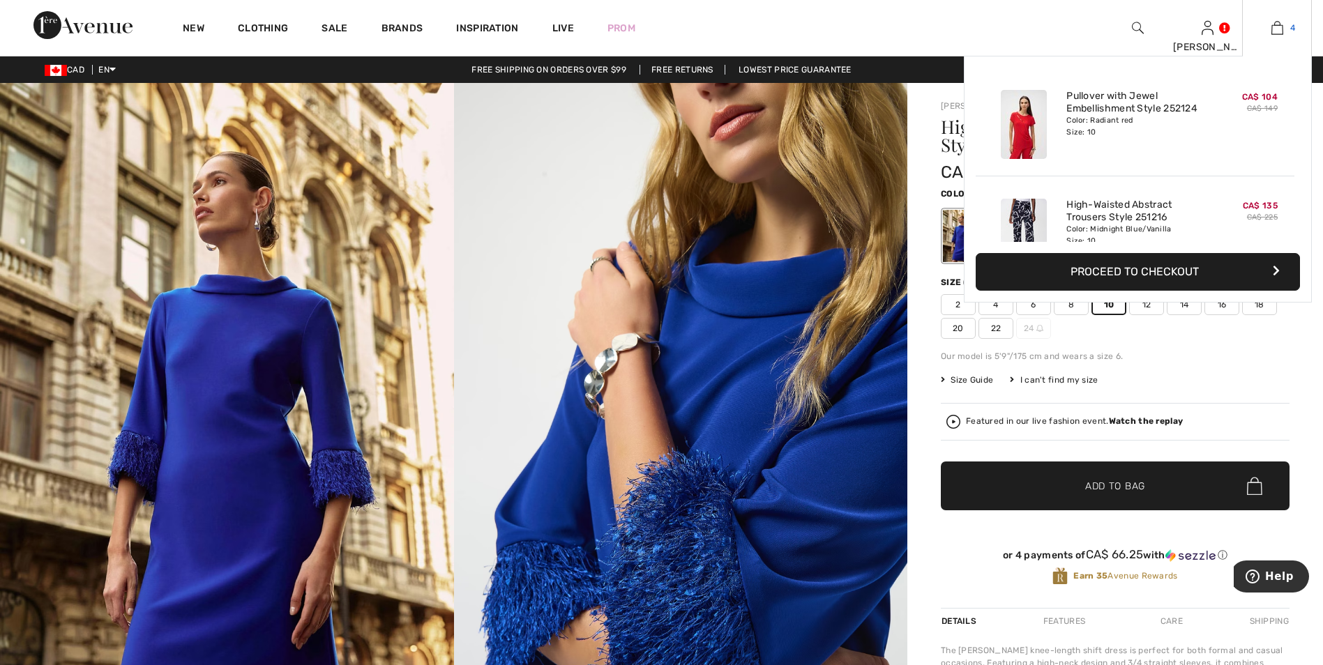
click at [1281, 24] on img at bounding box center [1277, 28] width 12 height 17
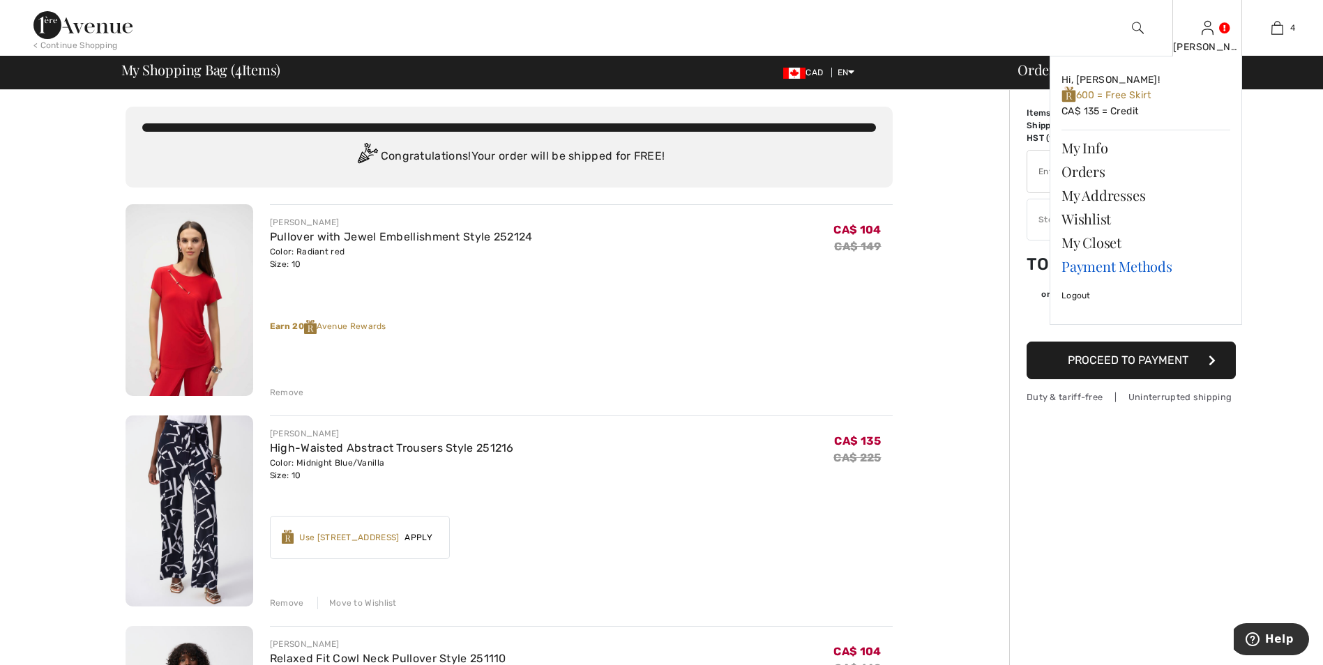
click at [1130, 270] on link "Payment Methods" at bounding box center [1145, 266] width 169 height 24
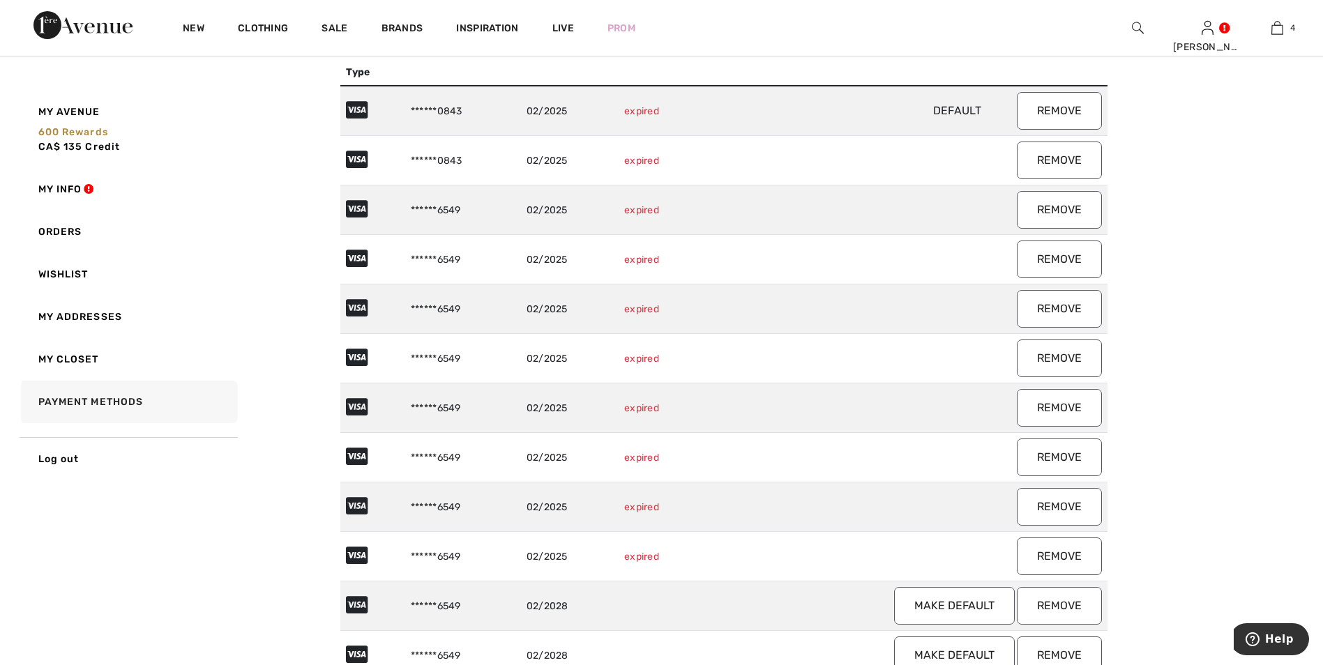
scroll to position [40, 0]
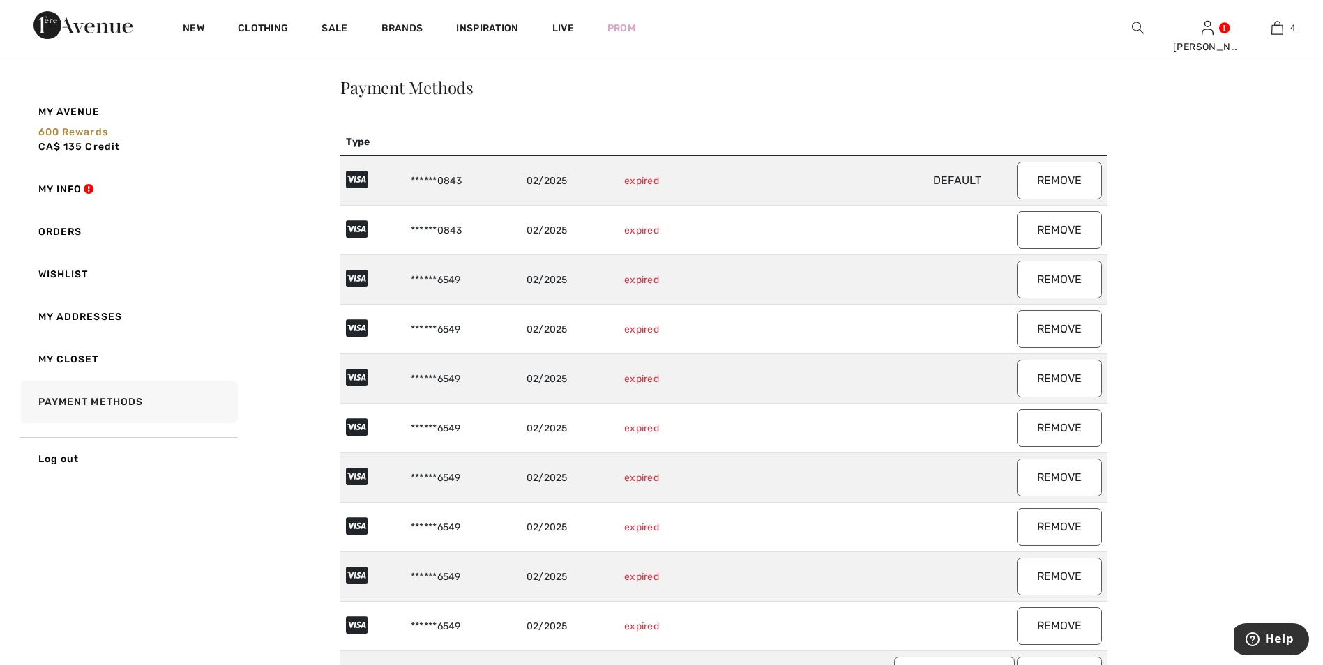
click at [83, 146] on span "CA$ 135 Credit" at bounding box center [79, 147] width 82 height 12
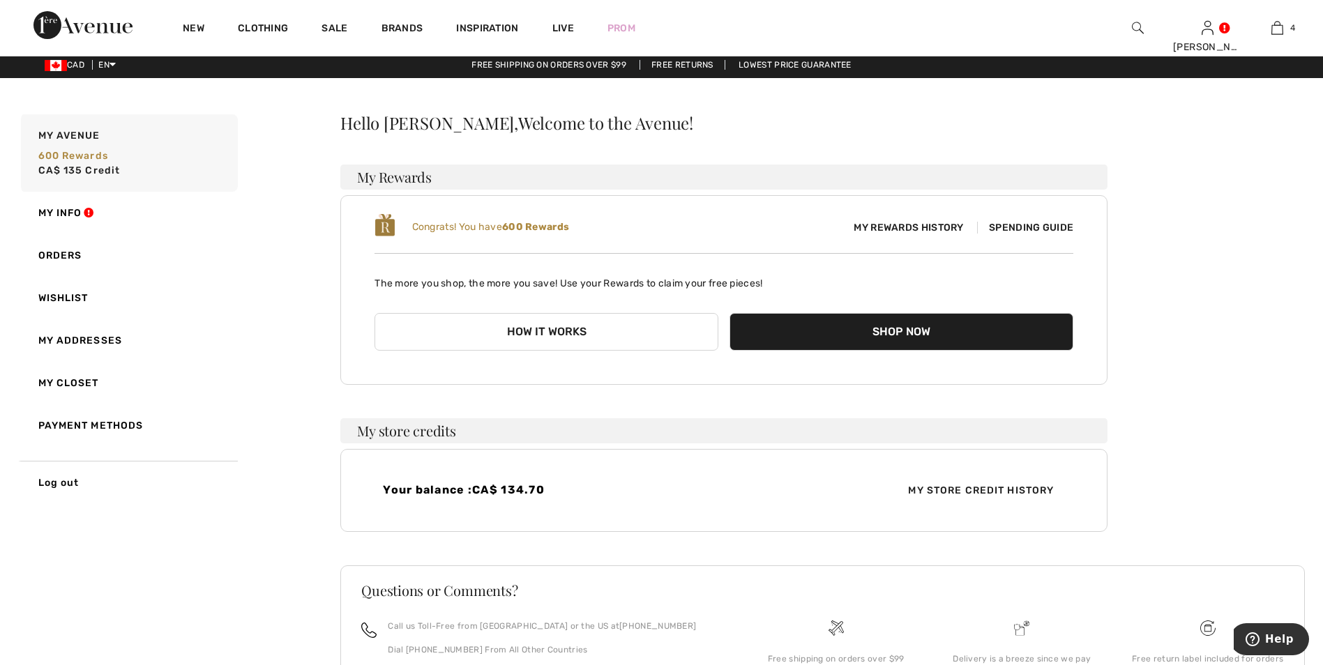
scroll to position [0, 0]
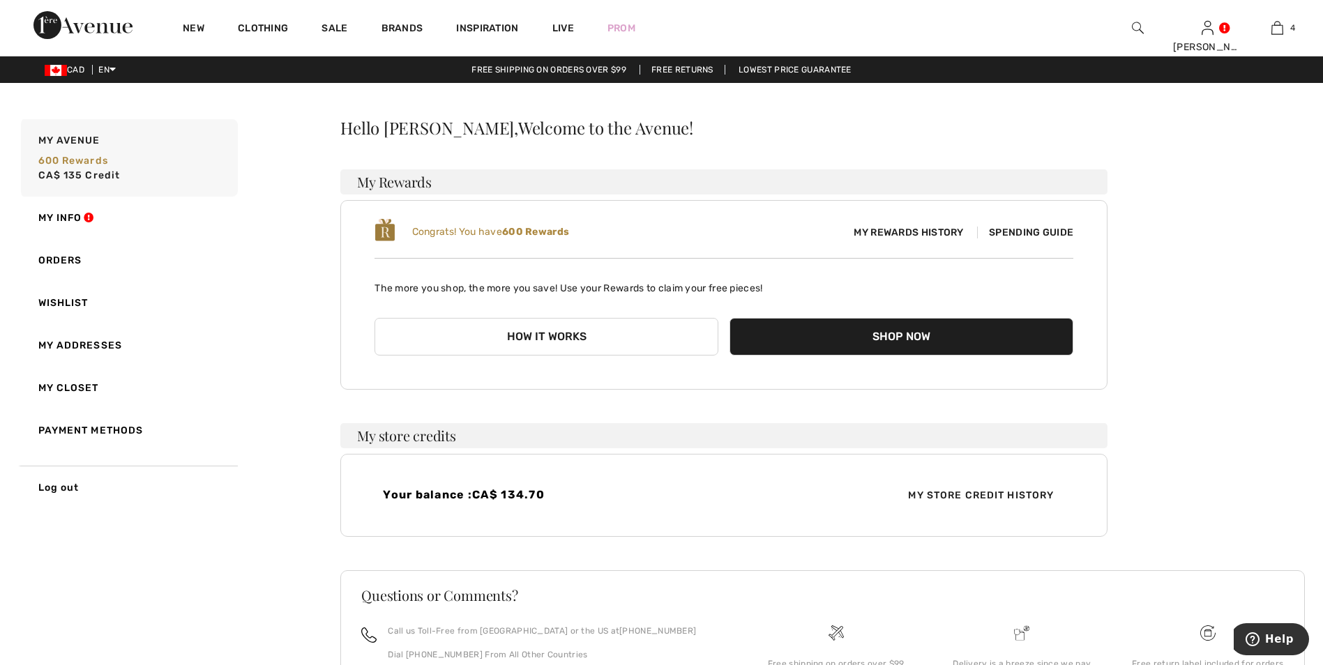
click at [832, 332] on button "Shop Now" at bounding box center [901, 337] width 344 height 38
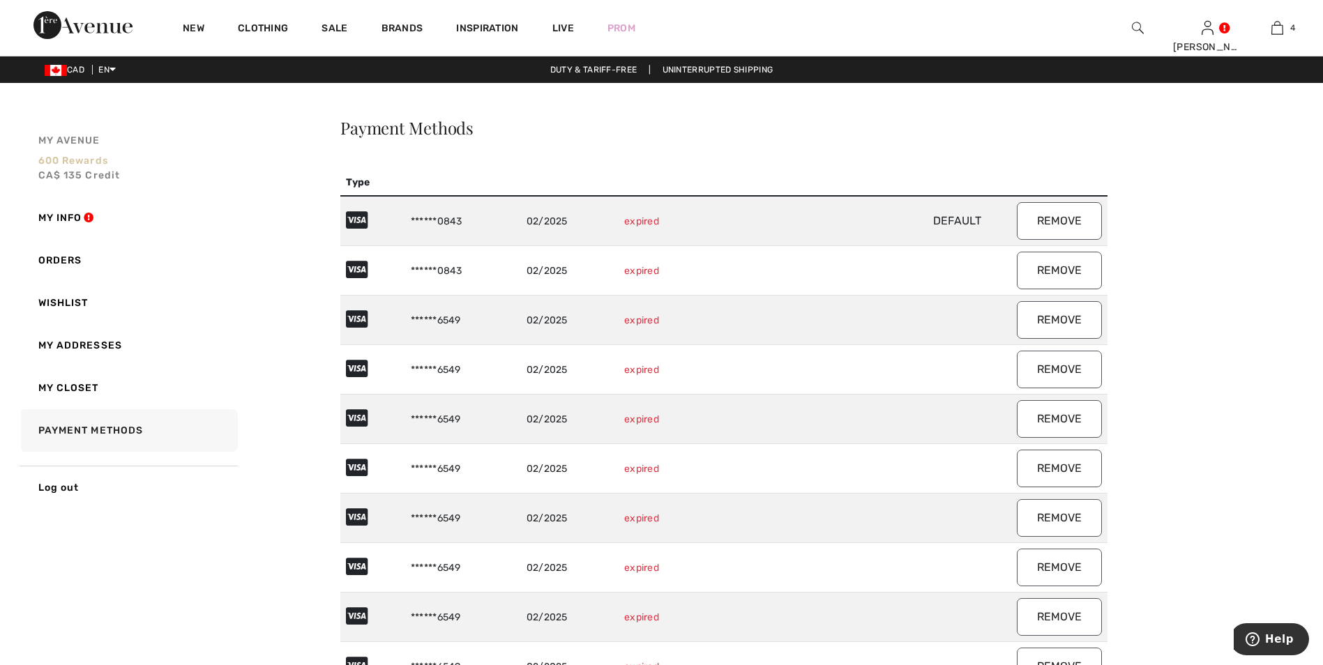
click at [92, 160] on span "600 rewards" at bounding box center [73, 161] width 70 height 12
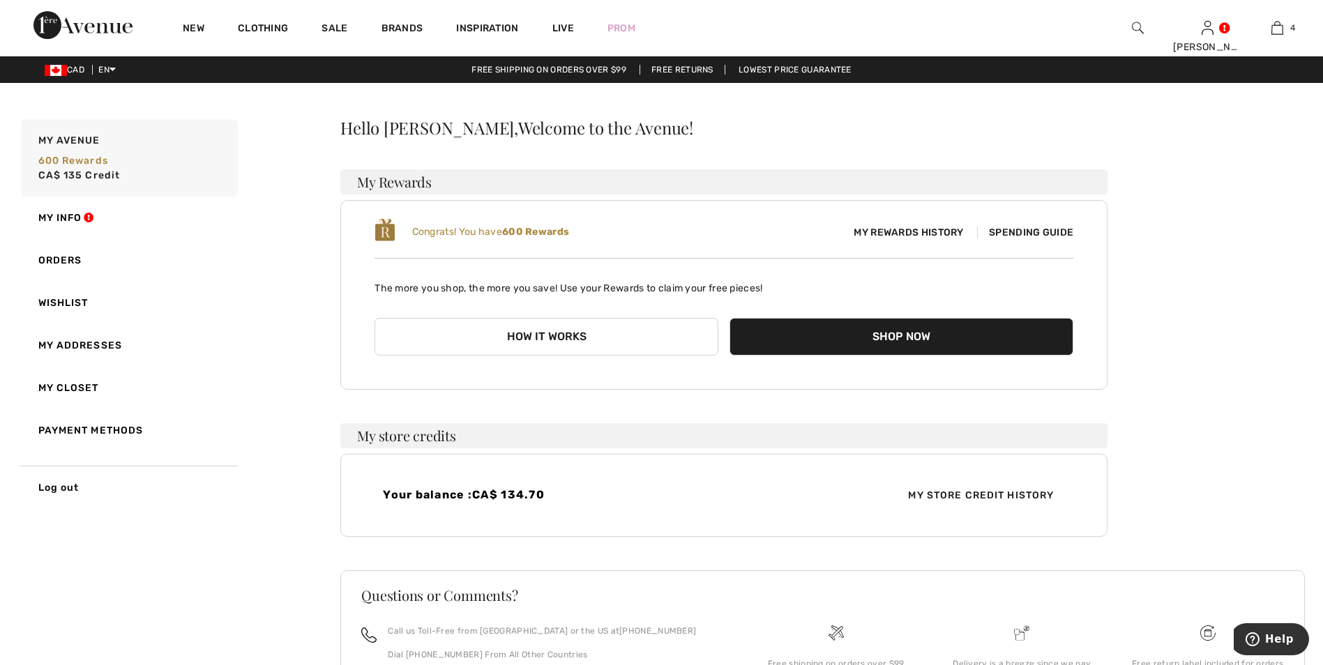
click at [517, 327] on button "How it works" at bounding box center [546, 337] width 344 height 38
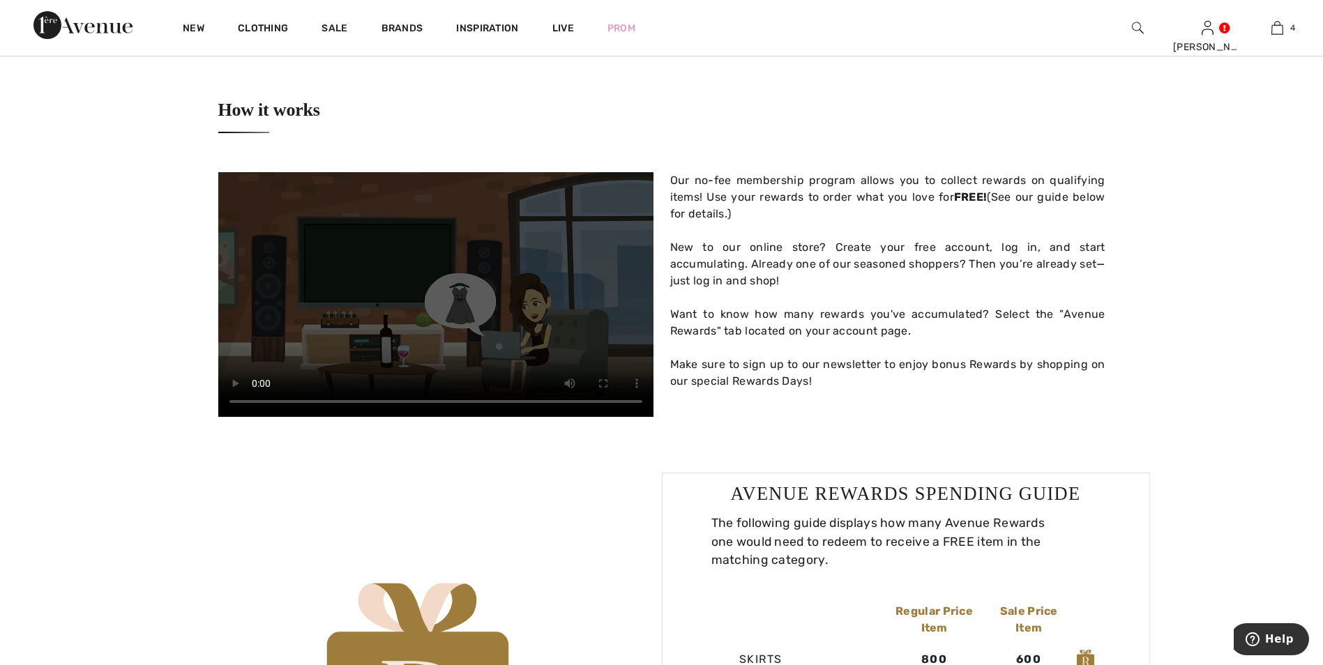
scroll to position [488, 0]
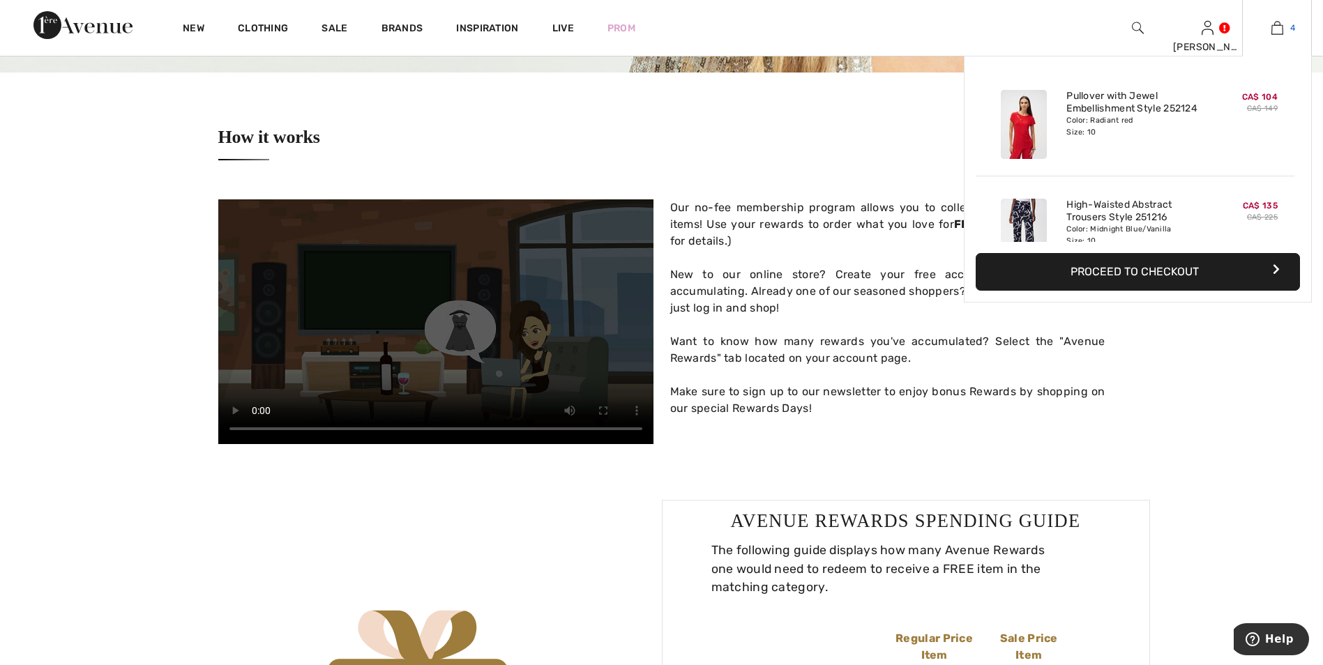
click at [1282, 29] on img at bounding box center [1277, 28] width 12 height 17
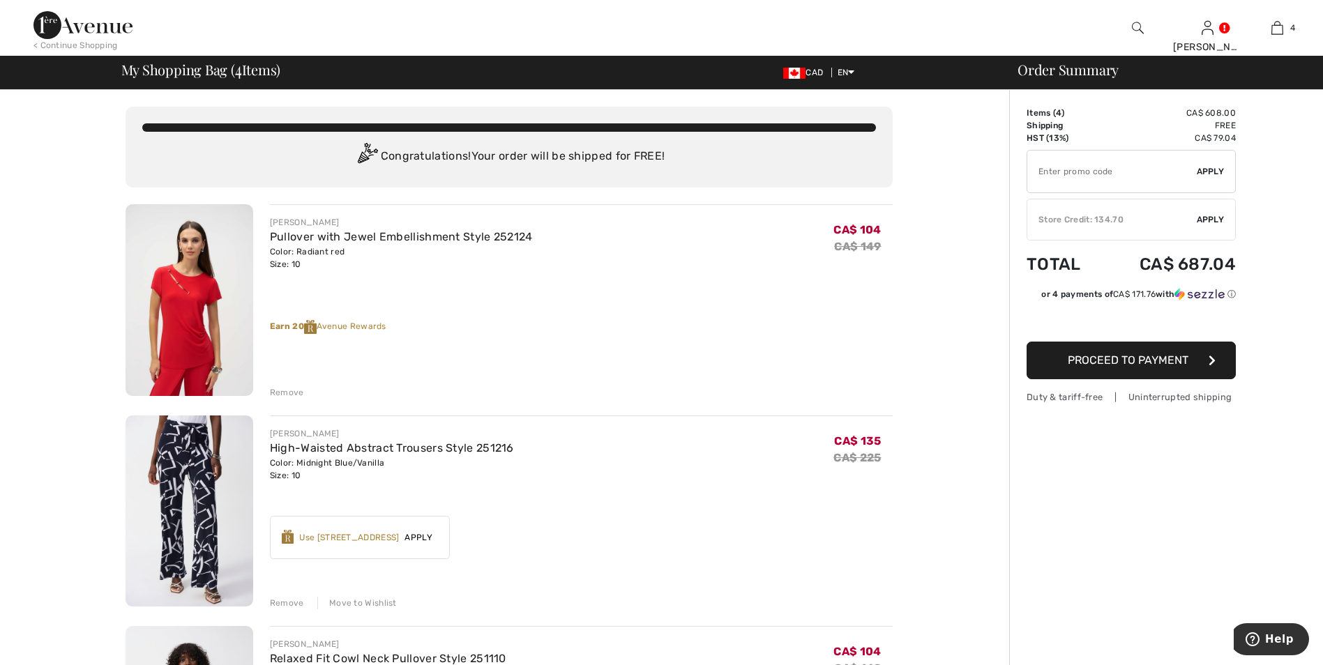
click at [287, 395] on div "Remove" at bounding box center [287, 392] width 34 height 13
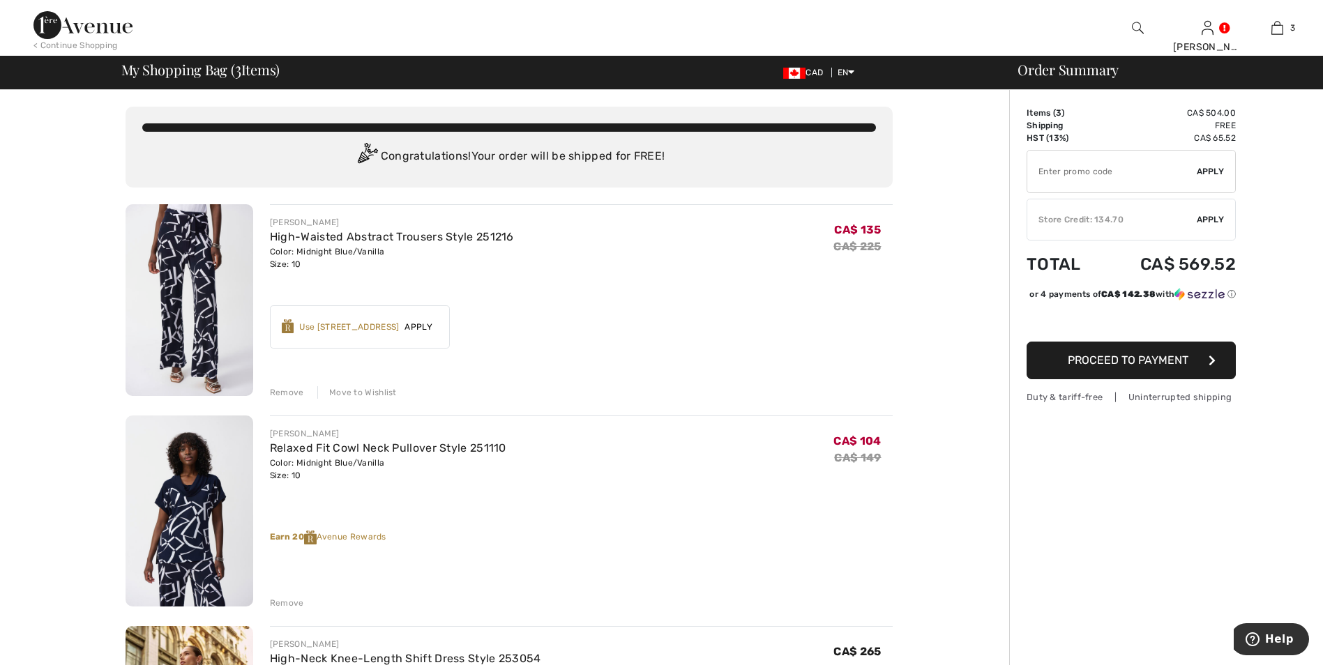
click at [358, 392] on div "Move to Wishlist" at bounding box center [356, 392] width 79 height 13
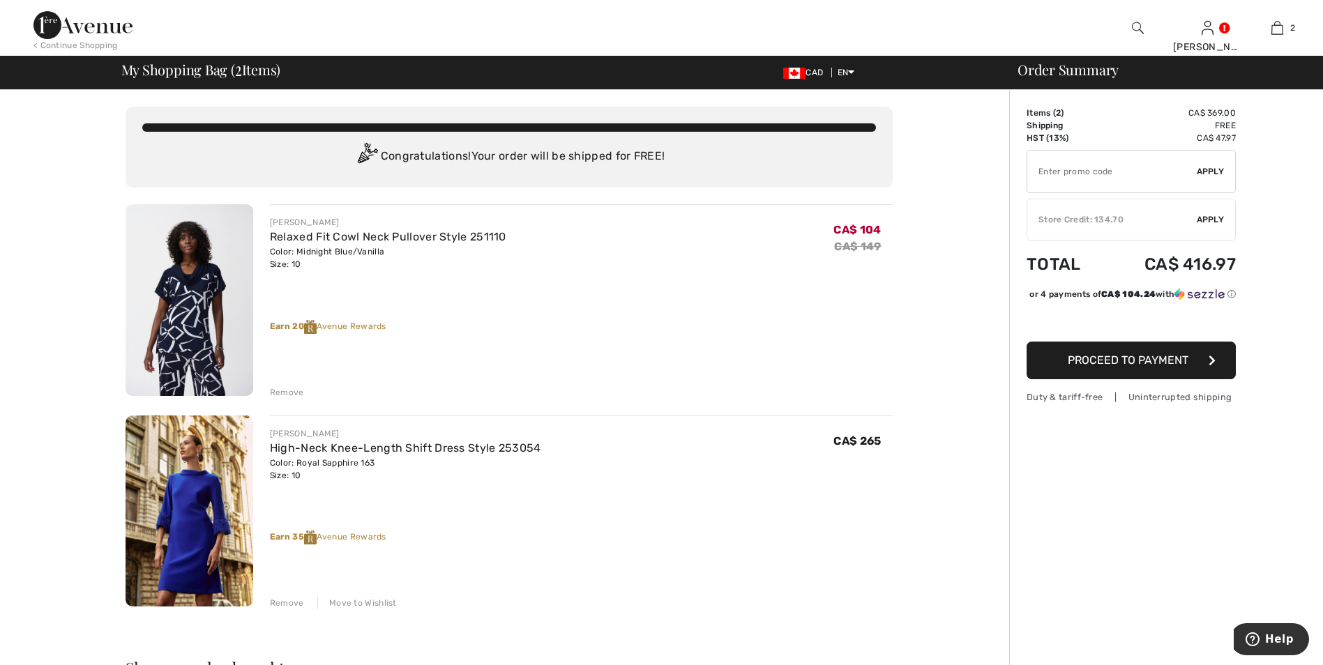
click at [285, 394] on div "Remove" at bounding box center [287, 392] width 34 height 13
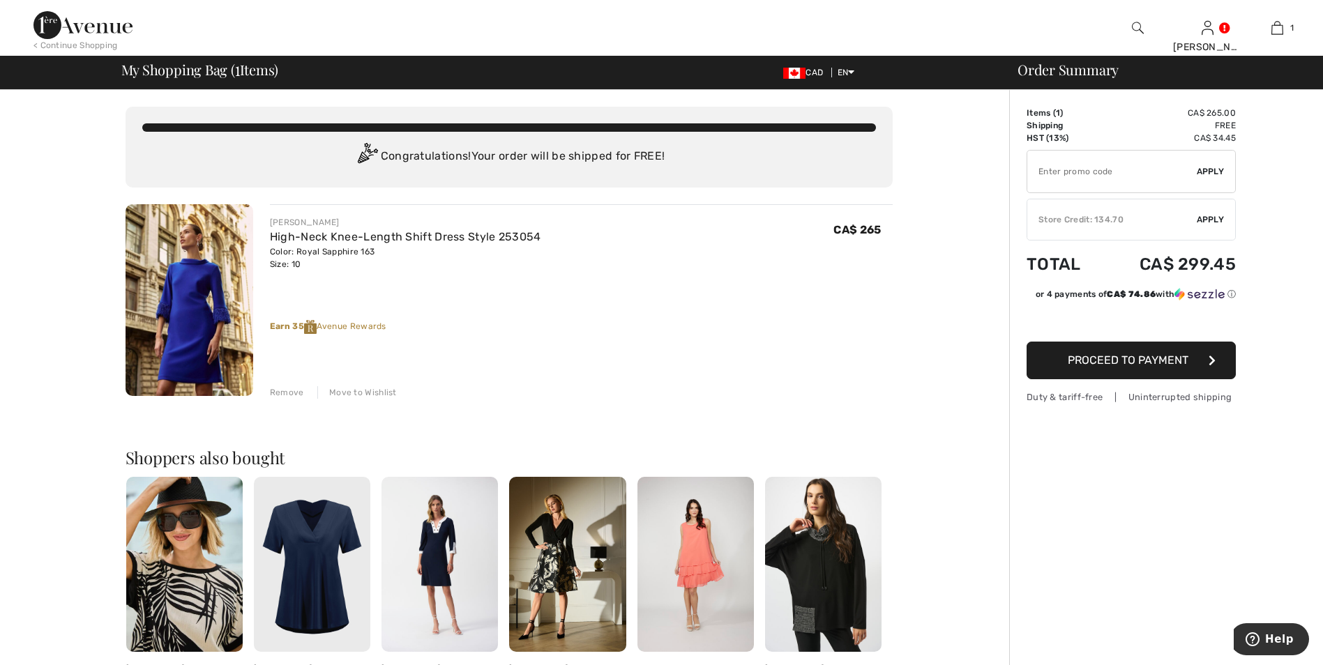
click at [1203, 218] on span "Apply" at bounding box center [1210, 219] width 28 height 13
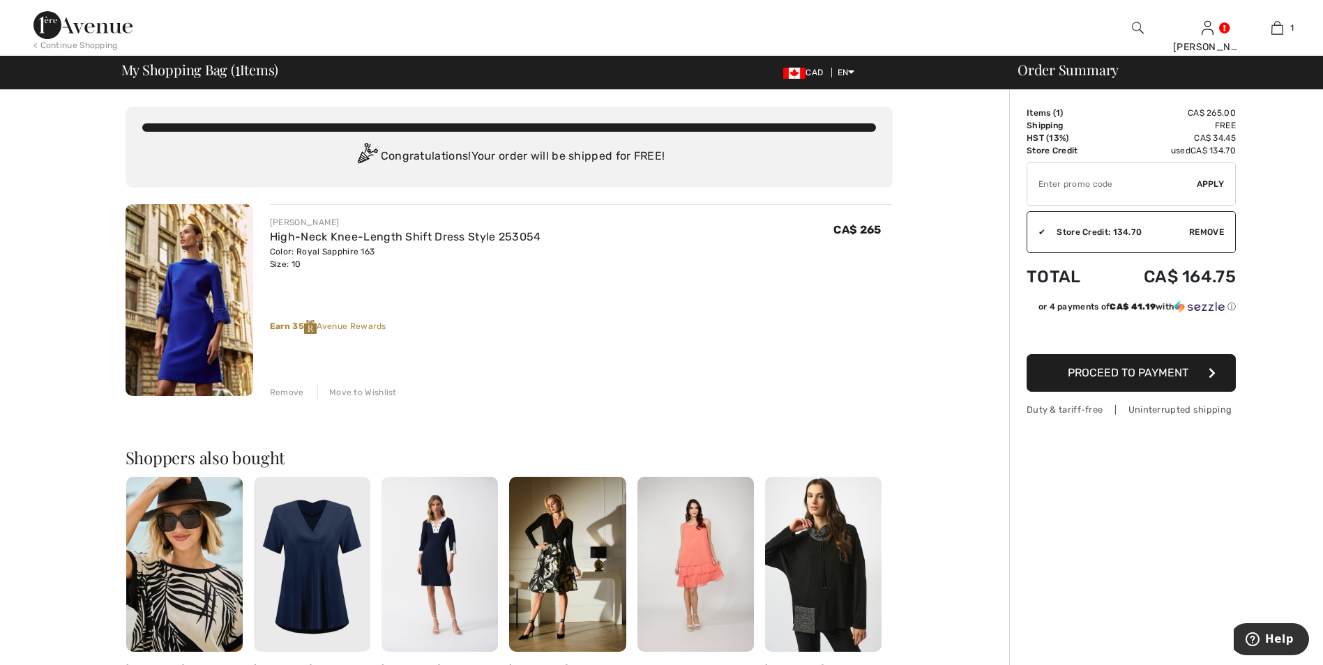
click at [1197, 233] on span "Remove" at bounding box center [1206, 232] width 35 height 13
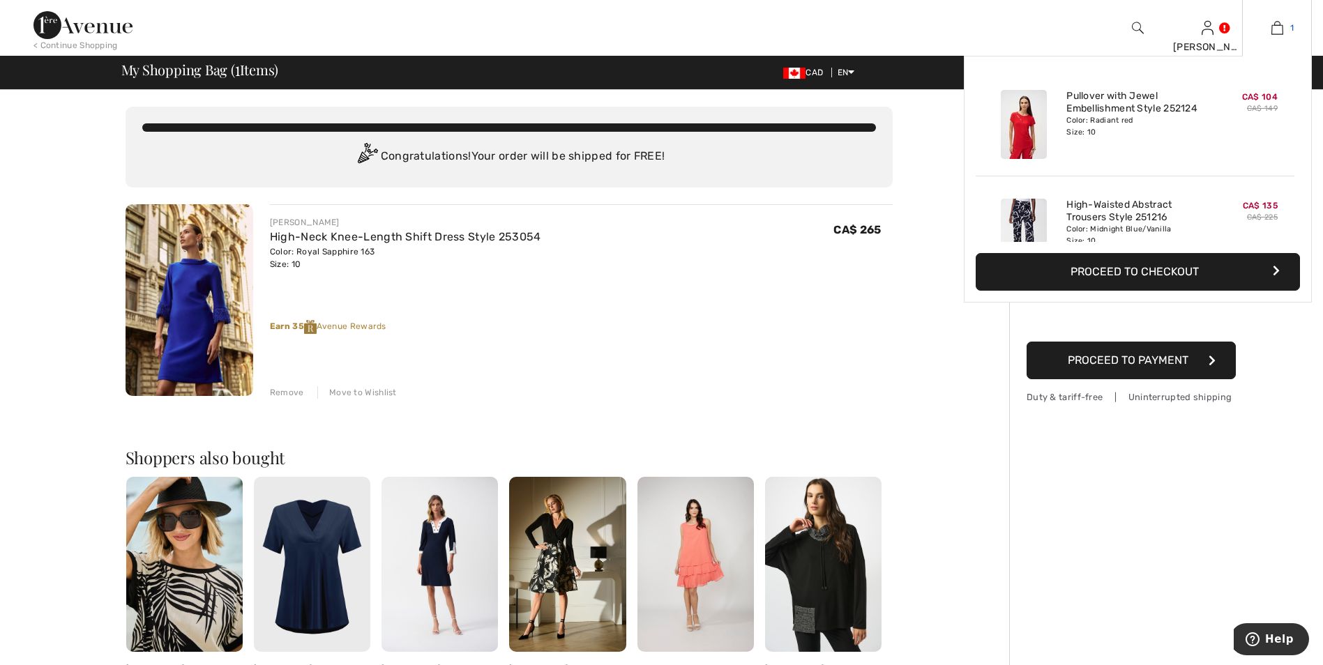
click at [1278, 30] on img at bounding box center [1277, 28] width 12 height 17
